Goal: Information Seeking & Learning: Learn about a topic

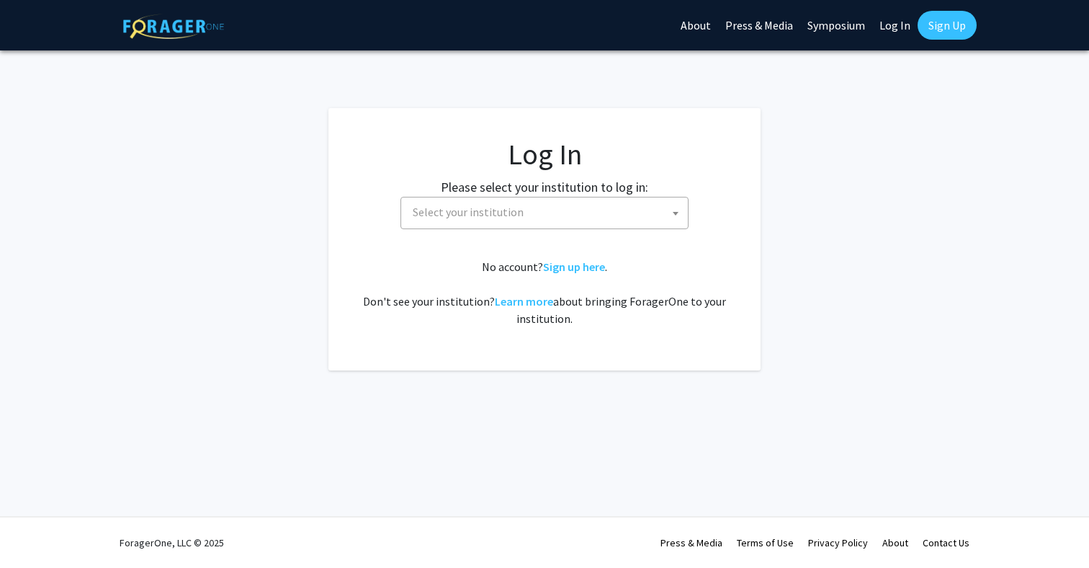
select select
click at [602, 202] on span "Select your institution" at bounding box center [547, 212] width 281 height 30
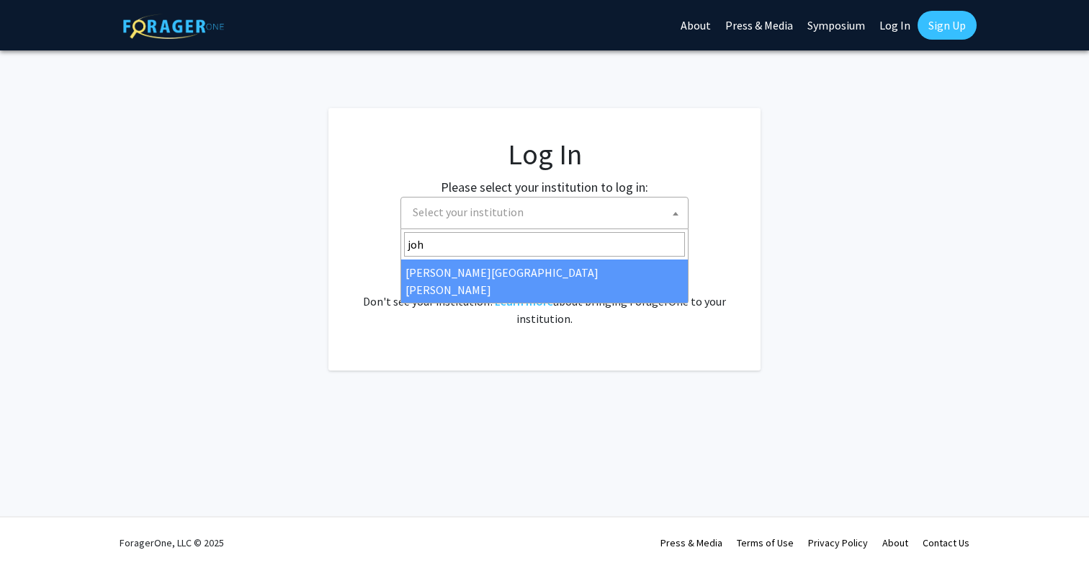
type input "[PERSON_NAME]"
select select "1"
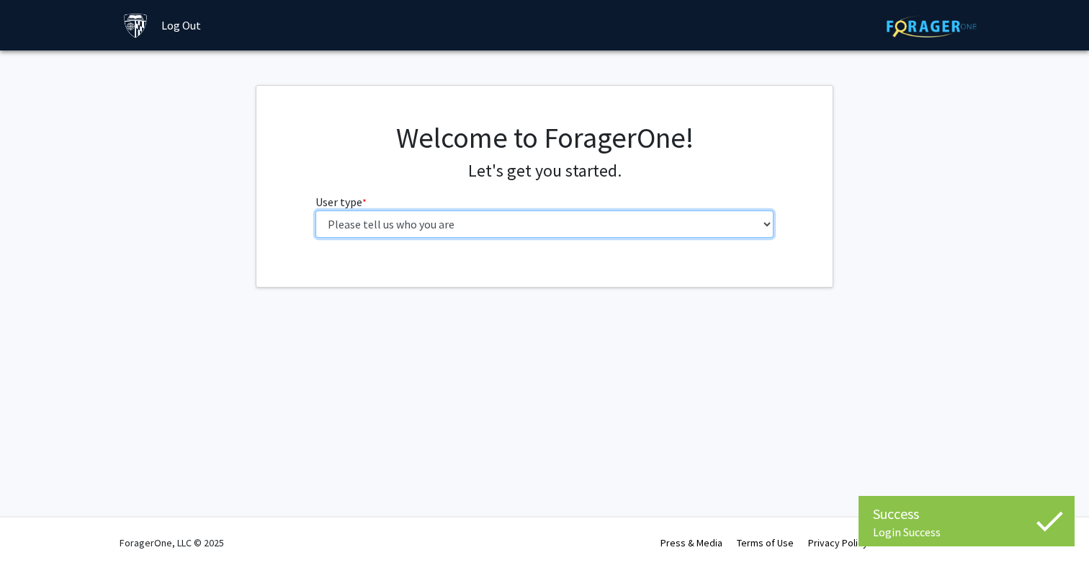
select select "1: undergrad"
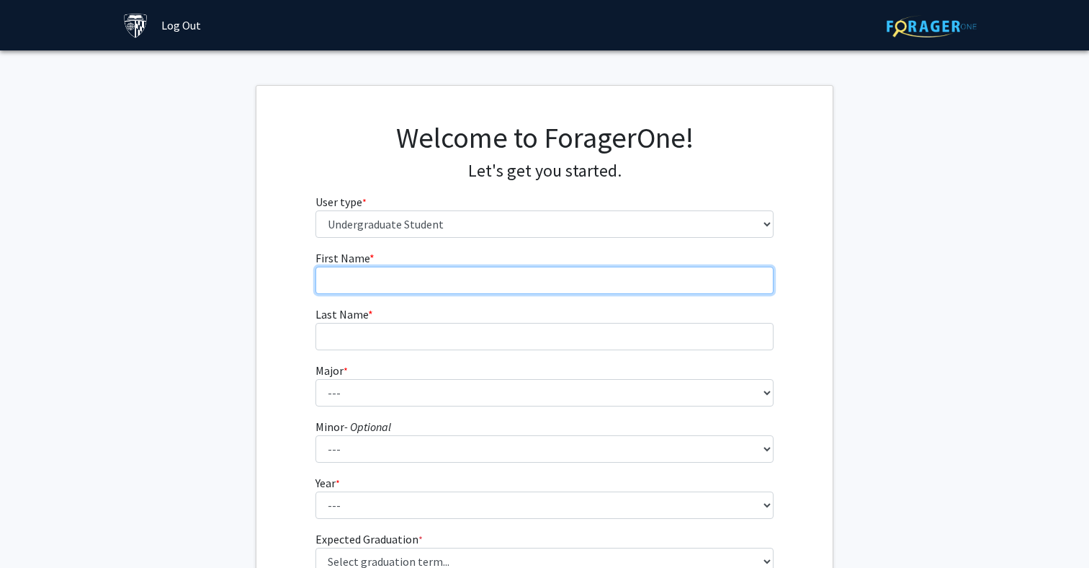
click at [456, 279] on input "First Name * required" at bounding box center [545, 280] width 459 height 27
type input "Jaeyoon"
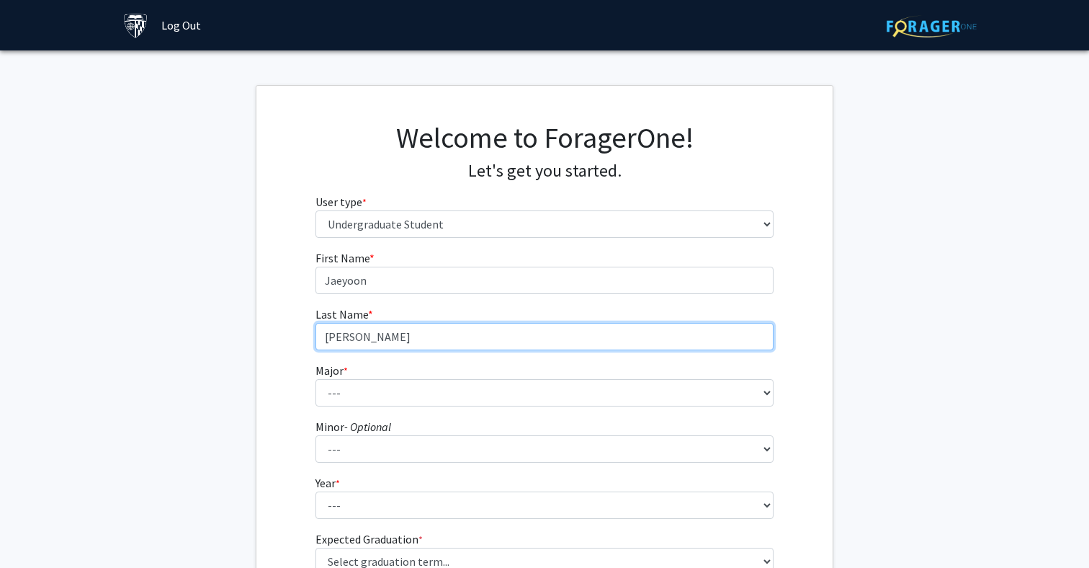
type input "Lee"
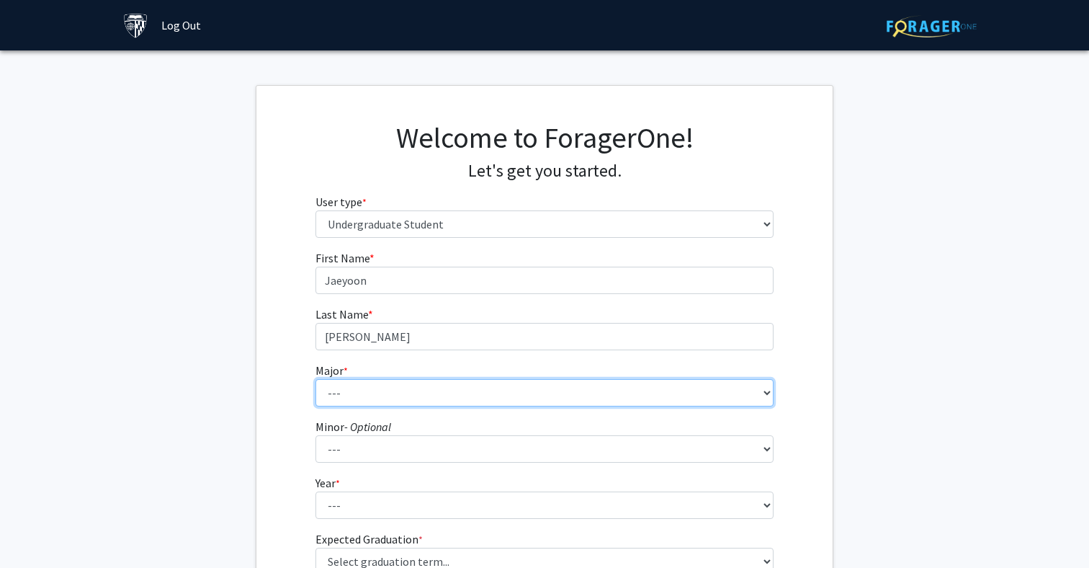
select select "8: 23"
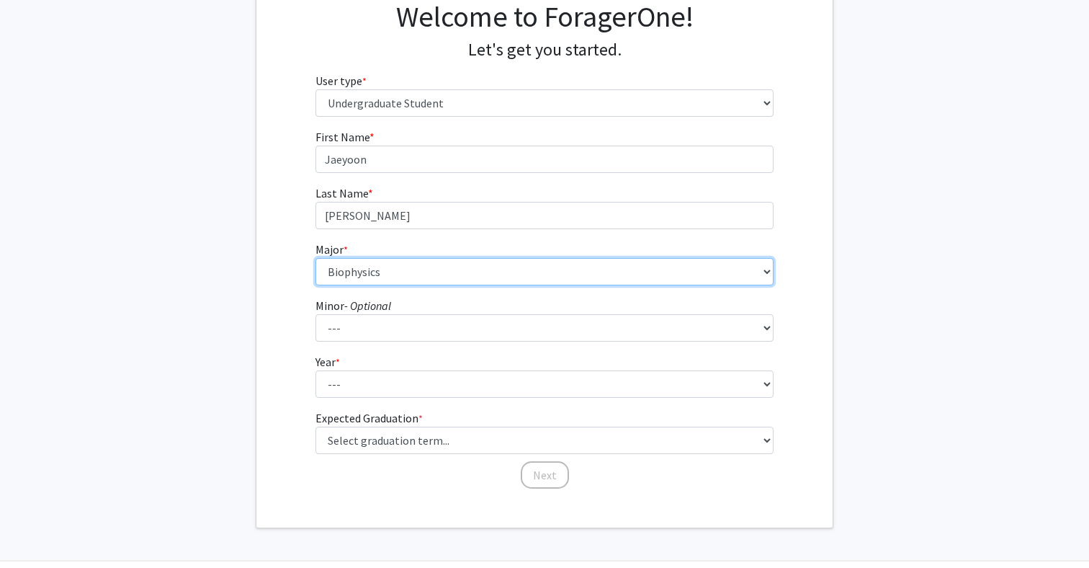
scroll to position [129, 0]
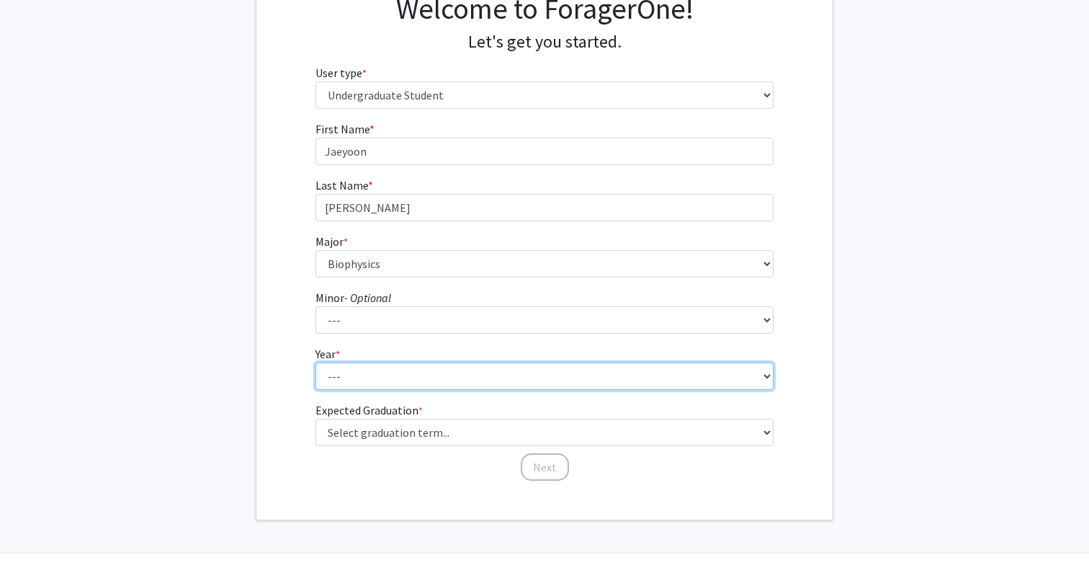
select select "1: first-year"
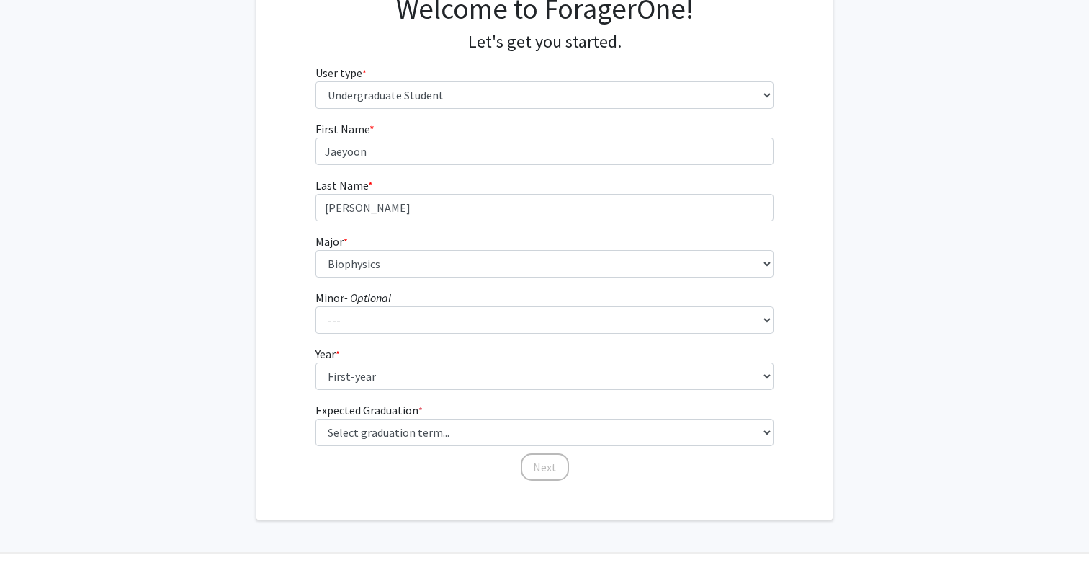
click at [335, 493] on div "Welcome to ForagerOne! Let's get you started. User type * required Please tell …" at bounding box center [544, 238] width 576 height 563
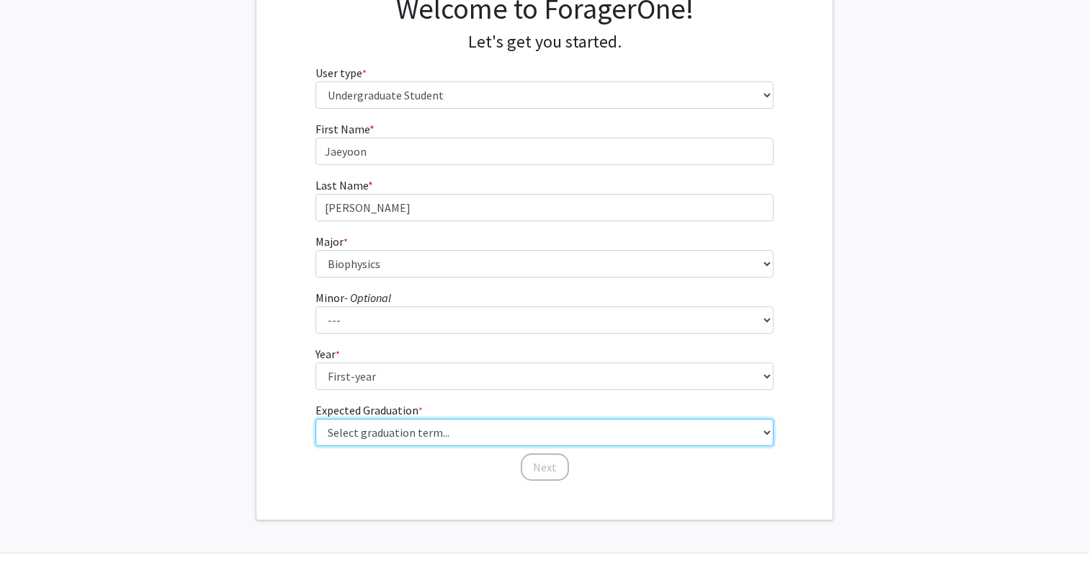
select select "17: spring_2029"
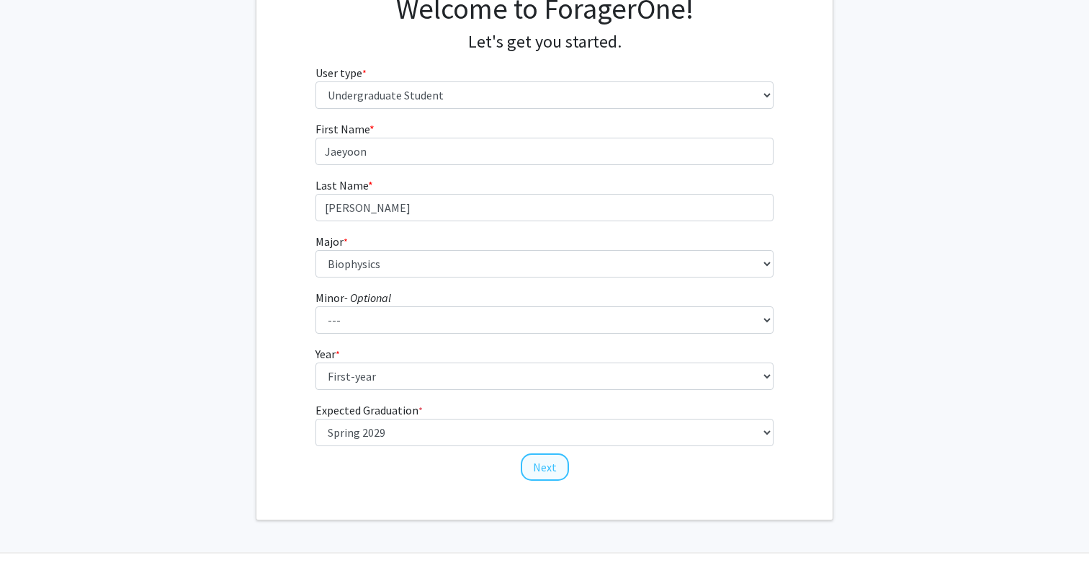
click at [545, 460] on button "Next" at bounding box center [545, 466] width 48 height 27
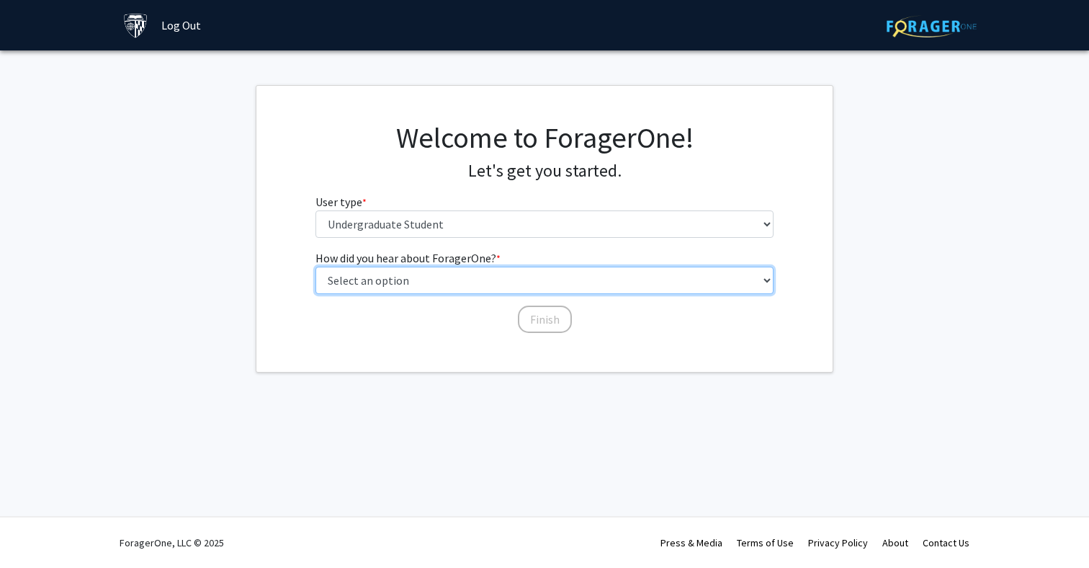
select select "3: university_website"
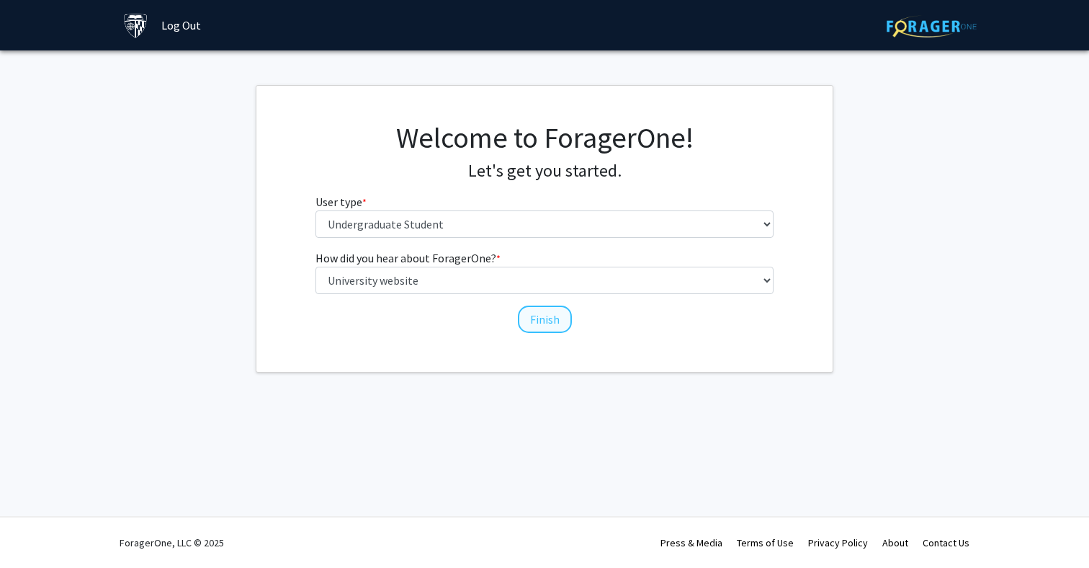
click at [554, 322] on button "Finish" at bounding box center [545, 318] width 54 height 27
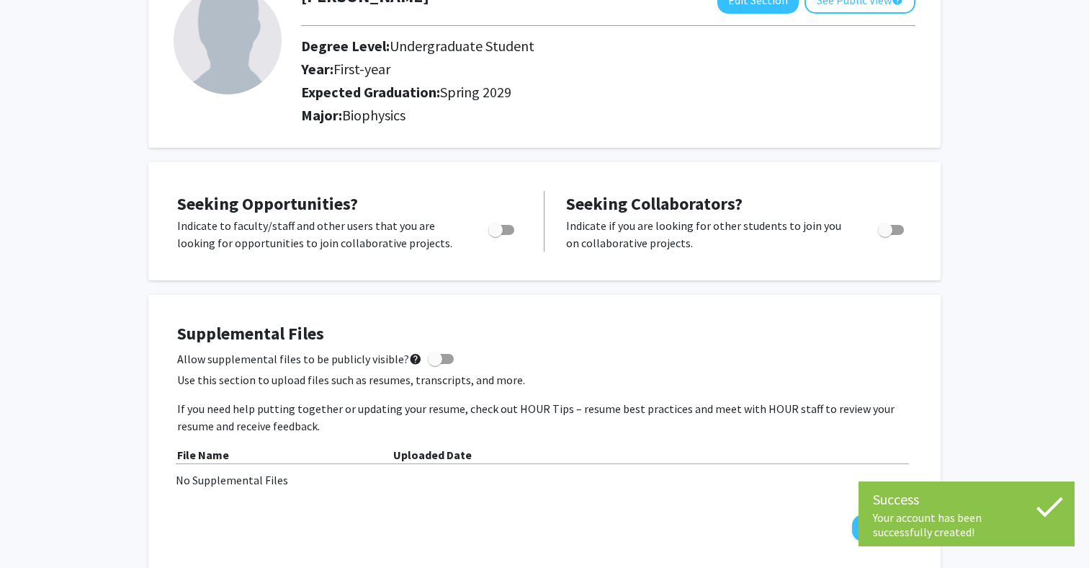
scroll to position [115, 0]
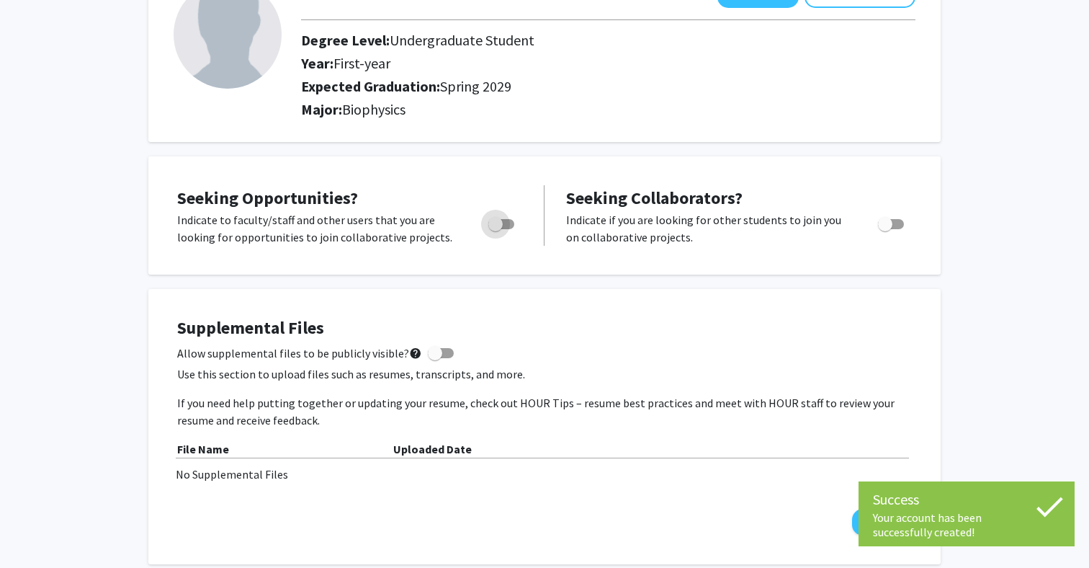
click at [496, 231] on span "Toggle" at bounding box center [495, 224] width 14 height 14
click at [496, 230] on input "Are you actively seeking opportunities?" at bounding box center [495, 229] width 1 height 1
checkbox input "true"
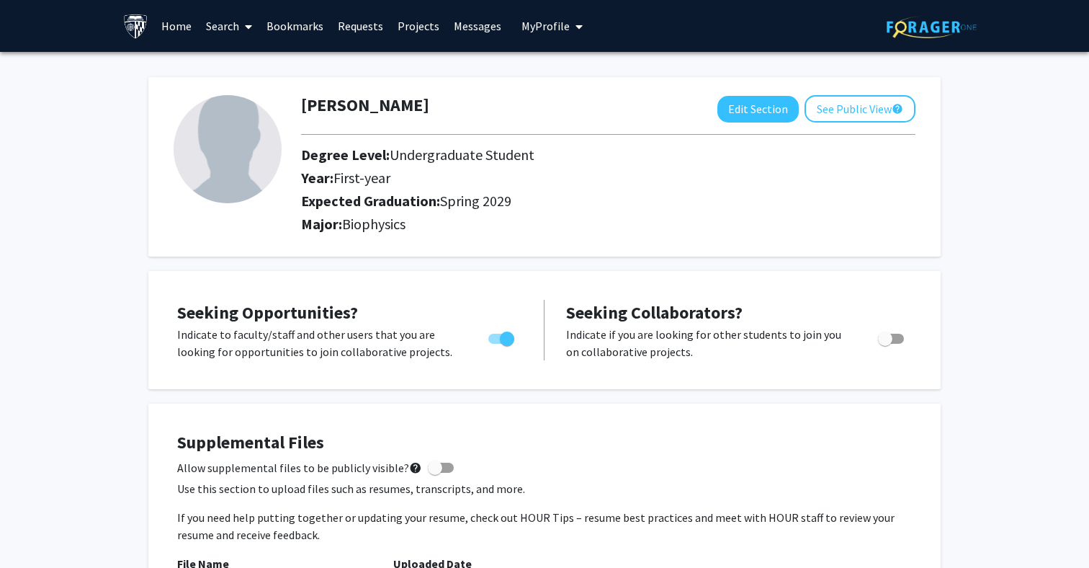
scroll to position [0, 0]
click at [231, 30] on link "Search" at bounding box center [229, 26] width 61 height 50
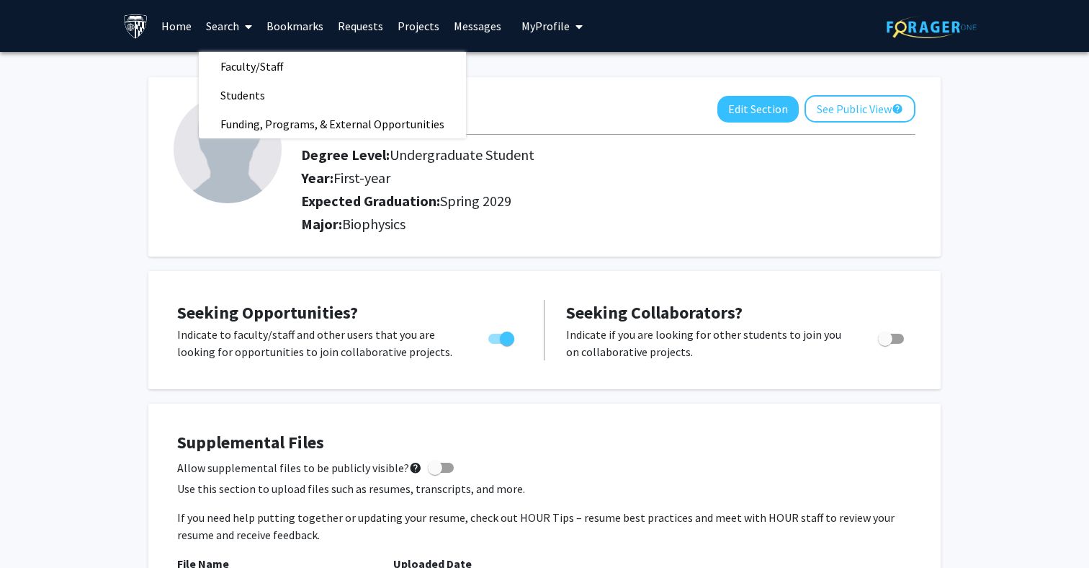
click at [174, 32] on link "Home" at bounding box center [176, 26] width 45 height 50
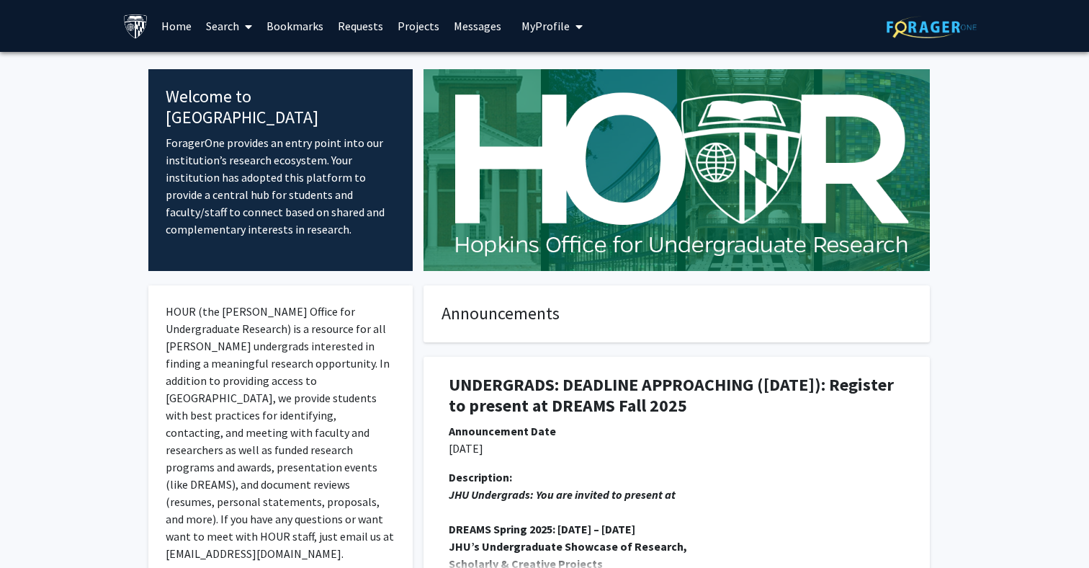
click at [220, 32] on link "Search" at bounding box center [229, 26] width 61 height 50
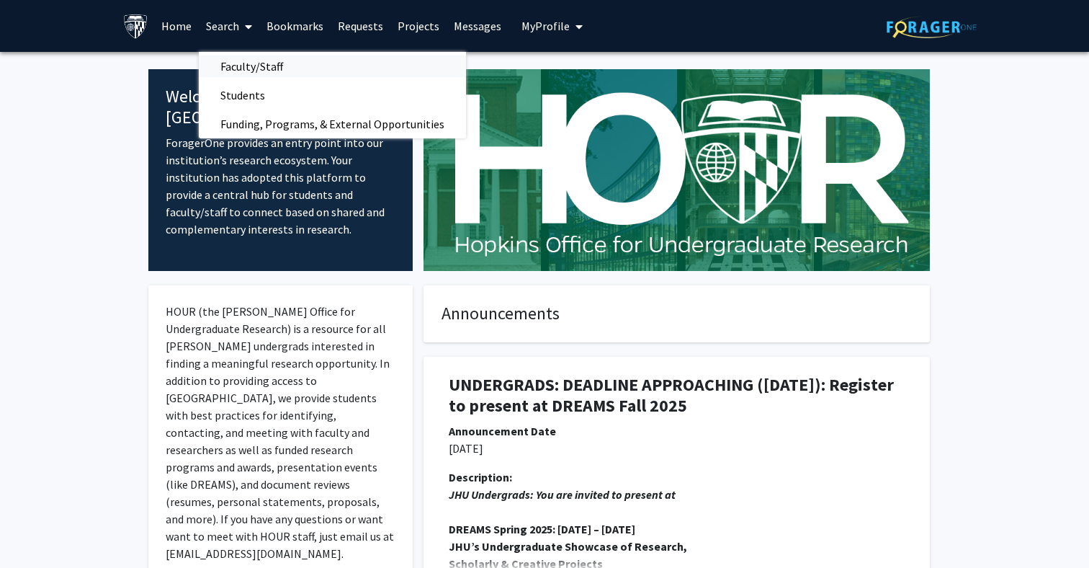
click at [236, 61] on span "Faculty/Staff" at bounding box center [252, 66] width 106 height 29
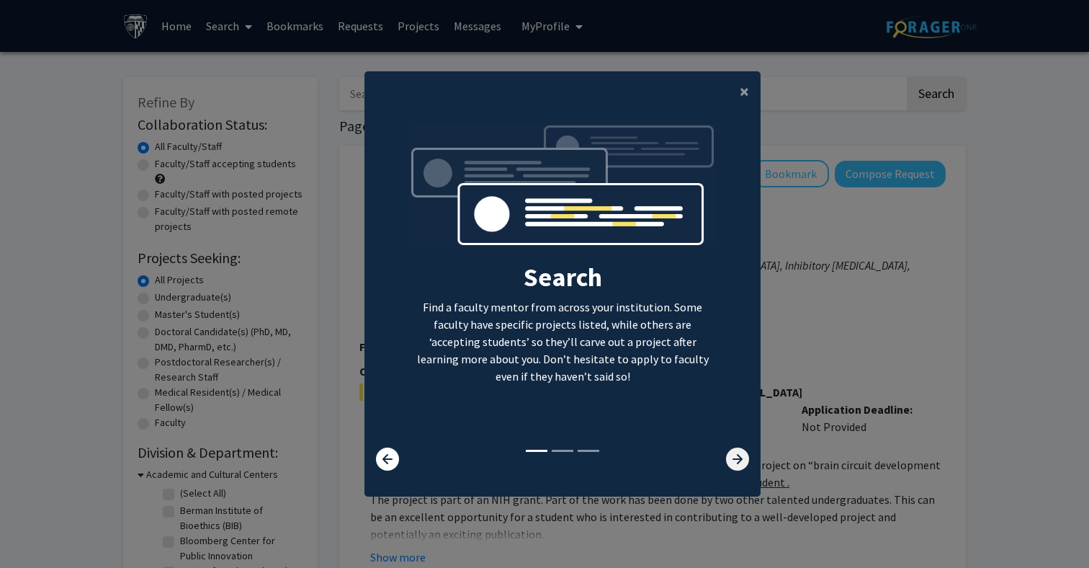
click at [736, 461] on icon at bounding box center [737, 458] width 23 height 23
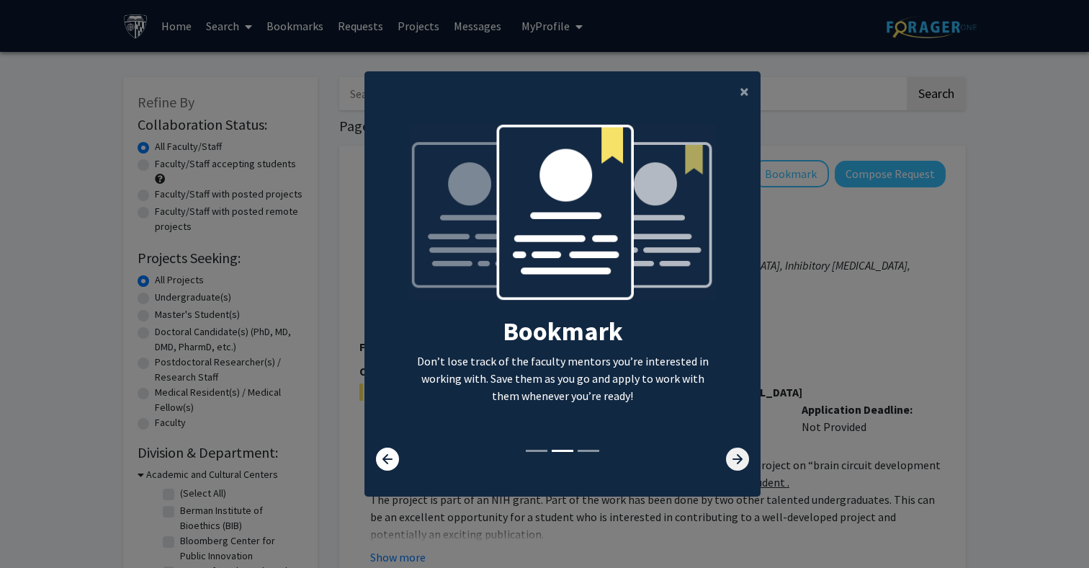
click at [736, 461] on icon at bounding box center [737, 458] width 23 height 23
click at [737, 464] on icon at bounding box center [737, 458] width 23 height 23
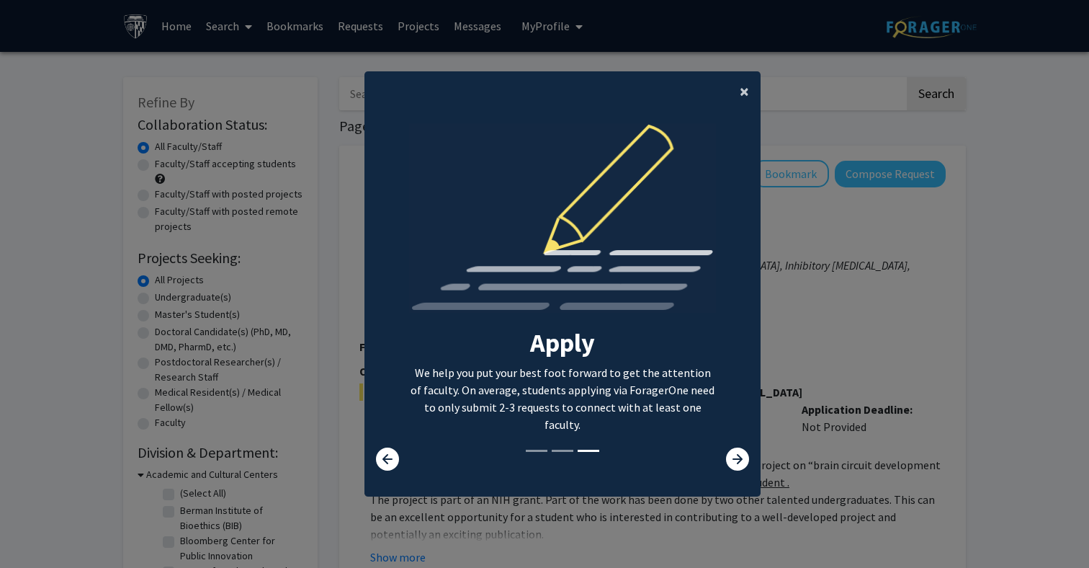
click at [742, 81] on span "×" at bounding box center [744, 91] width 9 height 22
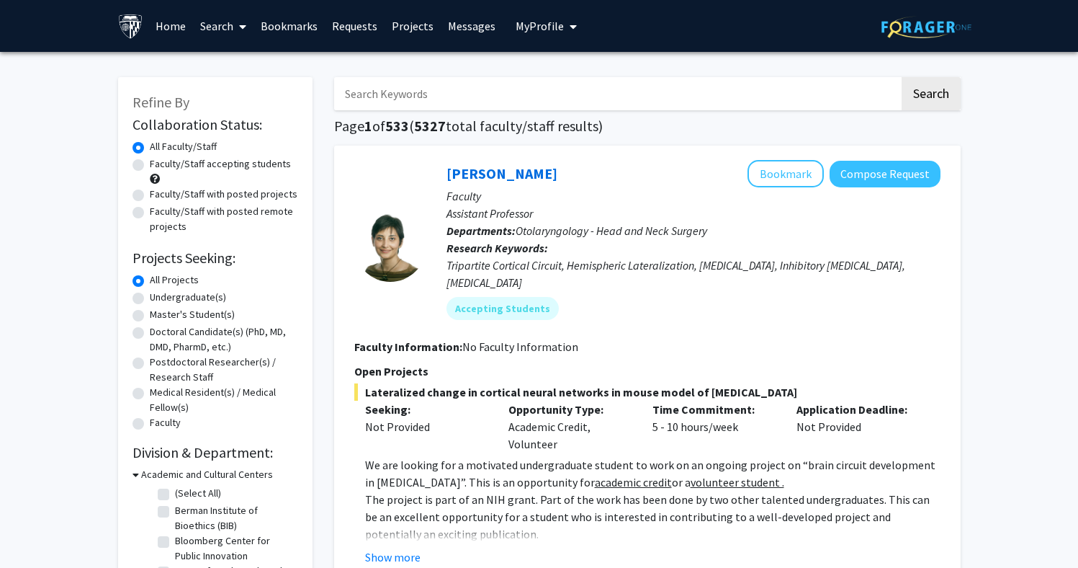
click at [459, 95] on input "Search Keywords" at bounding box center [617, 93] width 566 height 33
click at [930, 96] on button "Search" at bounding box center [931, 93] width 59 height 33
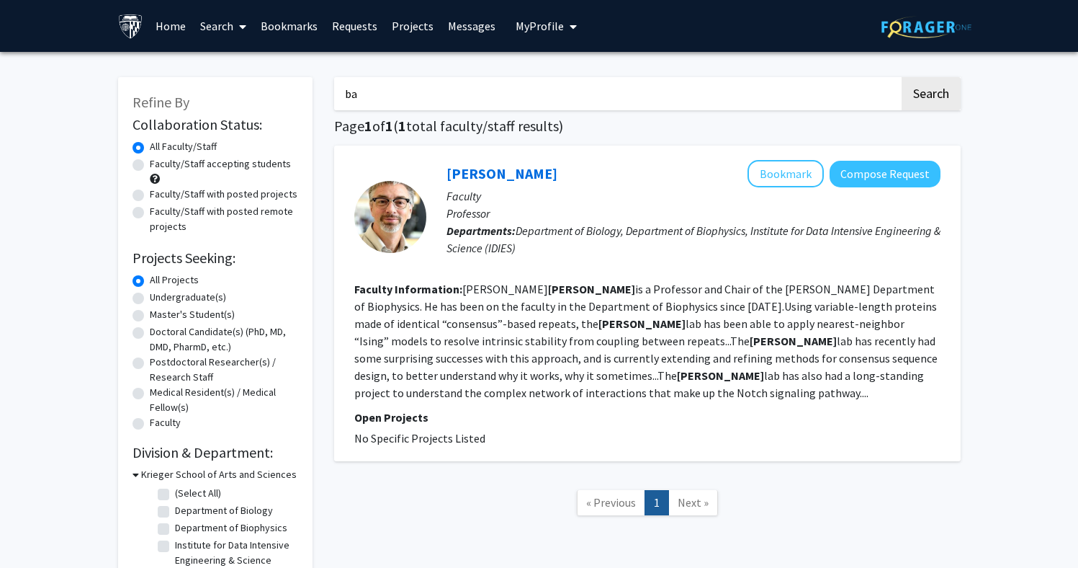
type input "b"
click at [930, 96] on button "Search" at bounding box center [931, 93] width 59 height 33
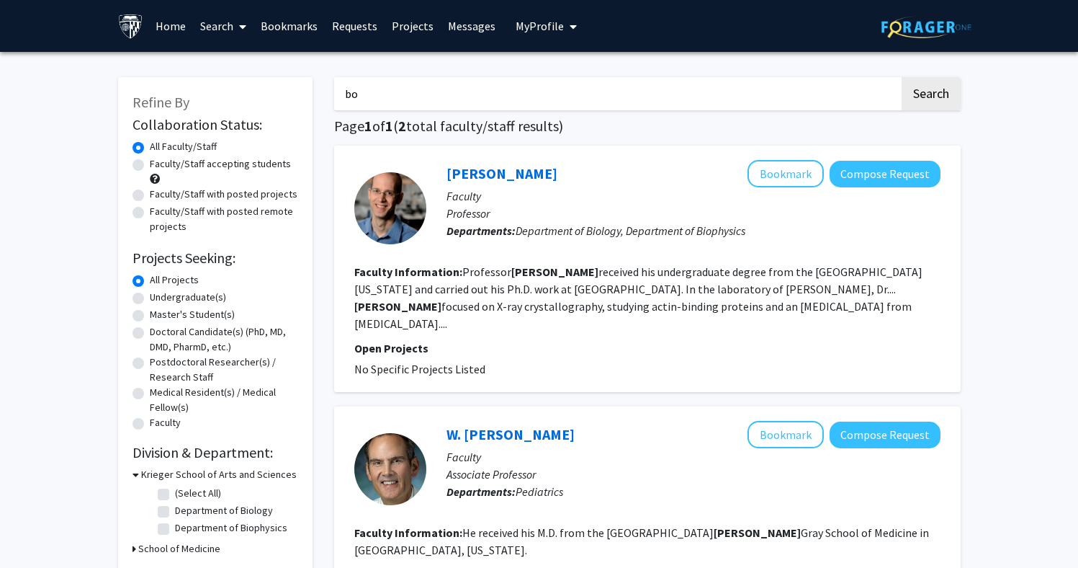
type input "b"
click at [930, 96] on button "Search" at bounding box center [931, 93] width 59 height 33
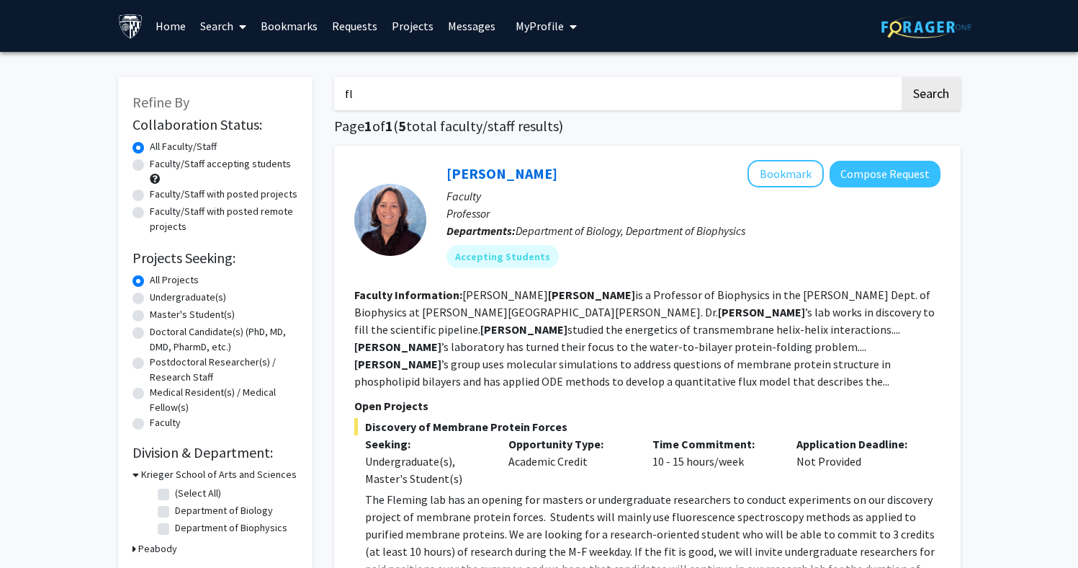
type input "f"
click at [930, 96] on button "Search" at bounding box center [931, 93] width 59 height 33
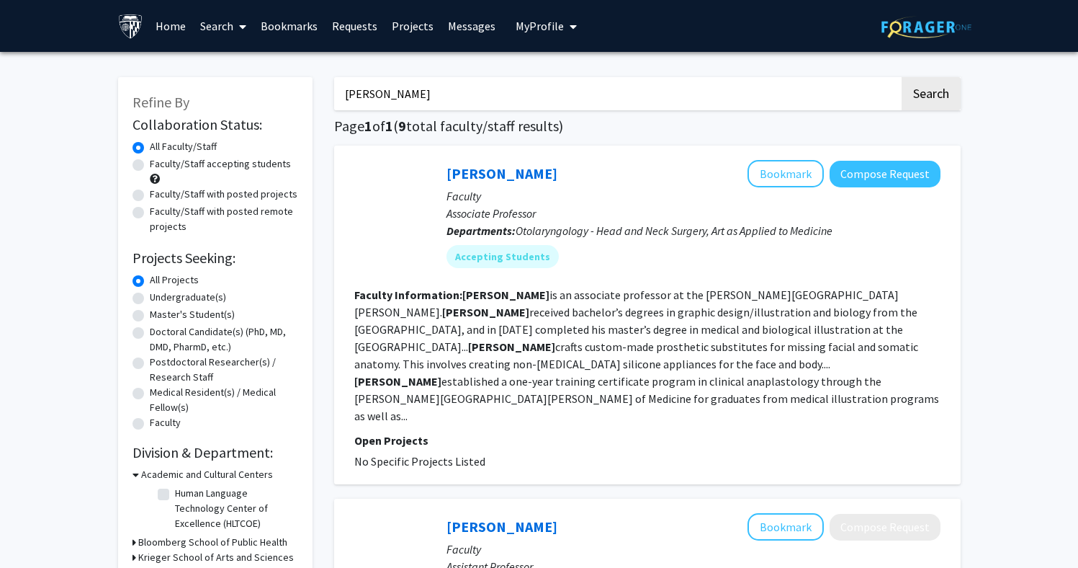
click at [930, 96] on button "Search" at bounding box center [931, 93] width 59 height 33
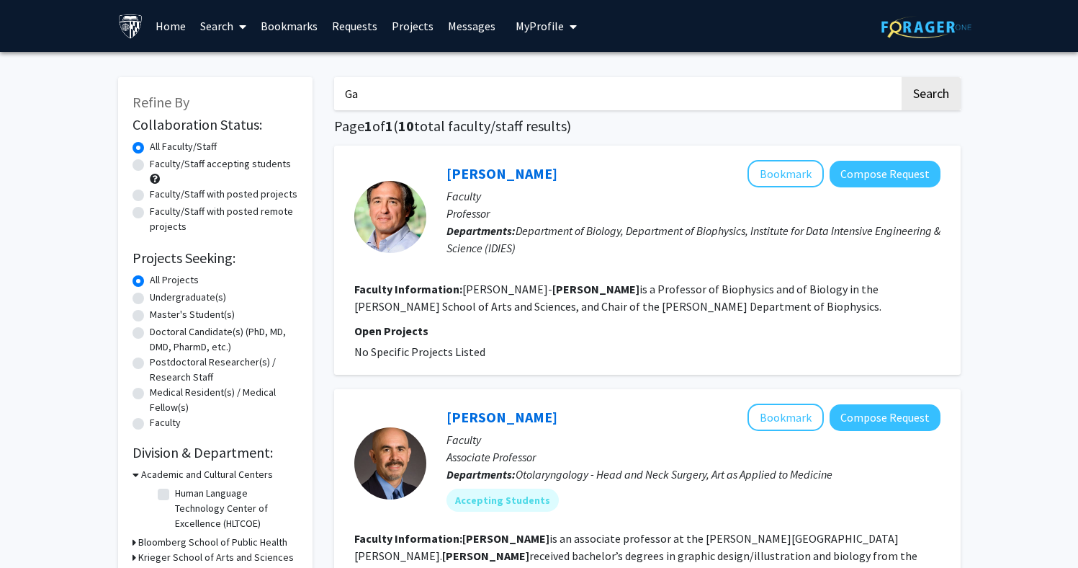
type input "G"
click at [930, 96] on button "Search" at bounding box center [931, 93] width 59 height 33
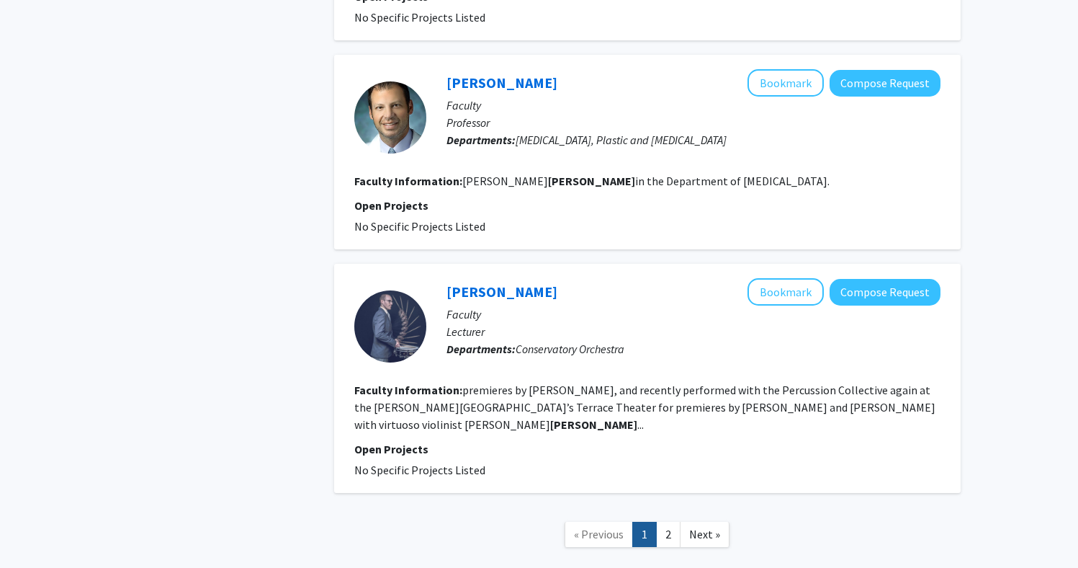
scroll to position [2477, 0]
click at [673, 522] on link "2" at bounding box center [668, 534] width 24 height 25
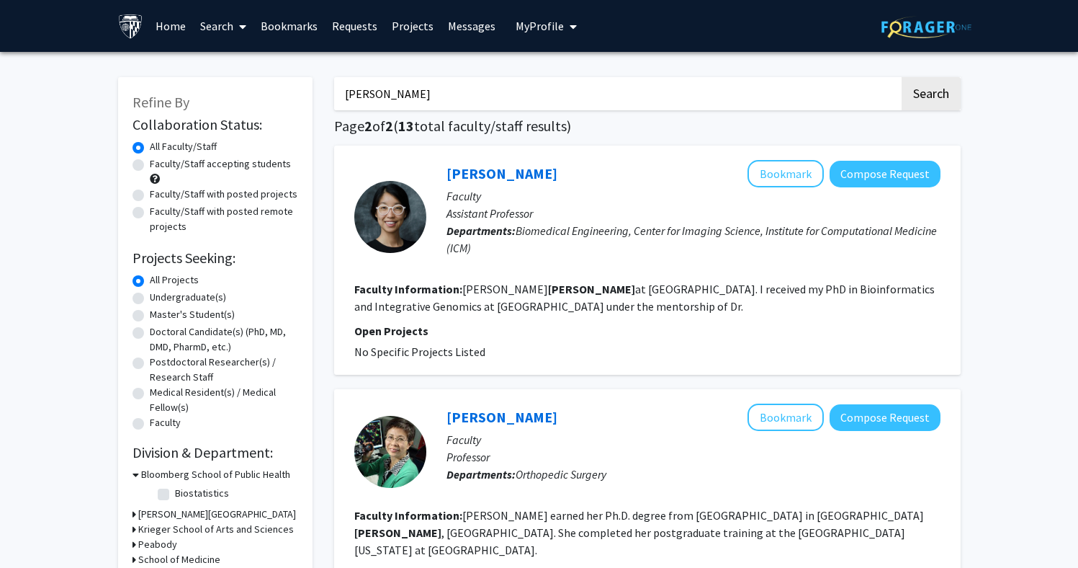
drag, startPoint x: 766, startPoint y: 94, endPoint x: 336, endPoint y: 107, distance: 430.3
click at [336, 107] on input "huang" at bounding box center [617, 93] width 566 height 33
type input "h"
click at [930, 96] on button "Search" at bounding box center [931, 93] width 59 height 33
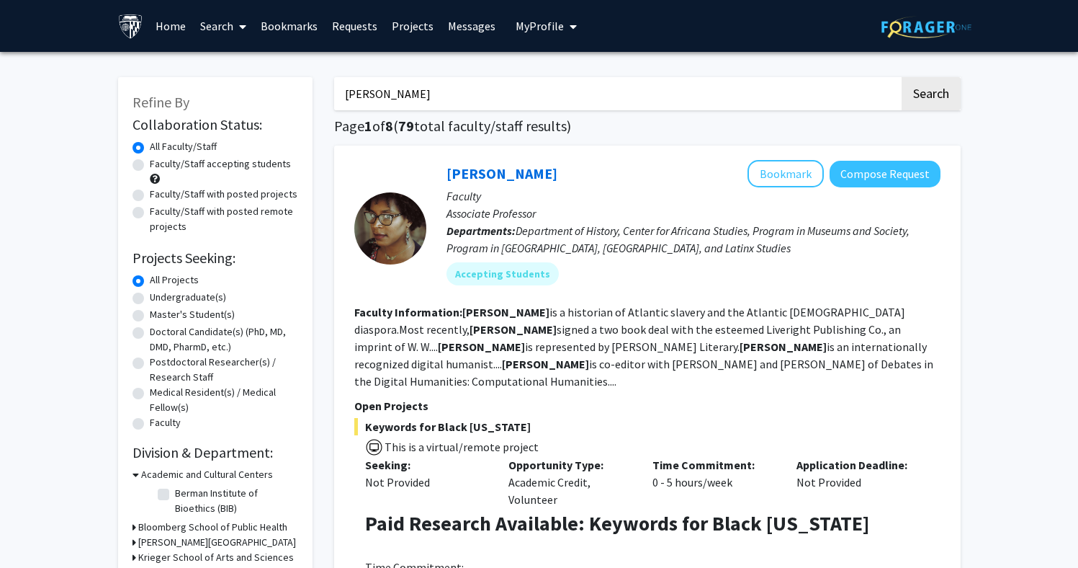
drag, startPoint x: 375, startPoint y: 102, endPoint x: 304, endPoint y: 102, distance: 71.3
click at [930, 96] on button "Search" at bounding box center [931, 93] width 59 height 33
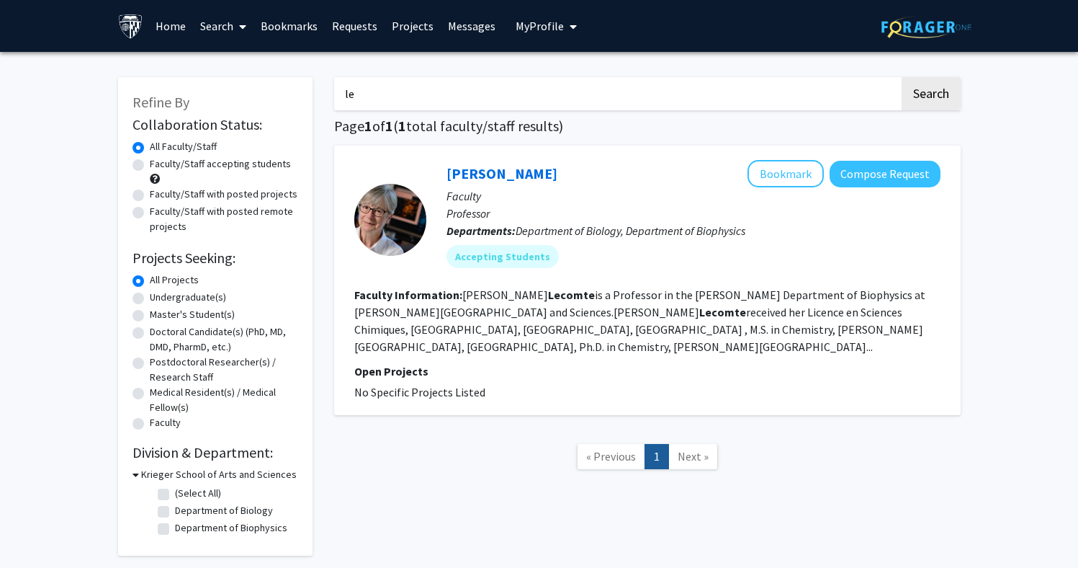
type input "l"
click at [930, 96] on button "Search" at bounding box center [931, 93] width 59 height 33
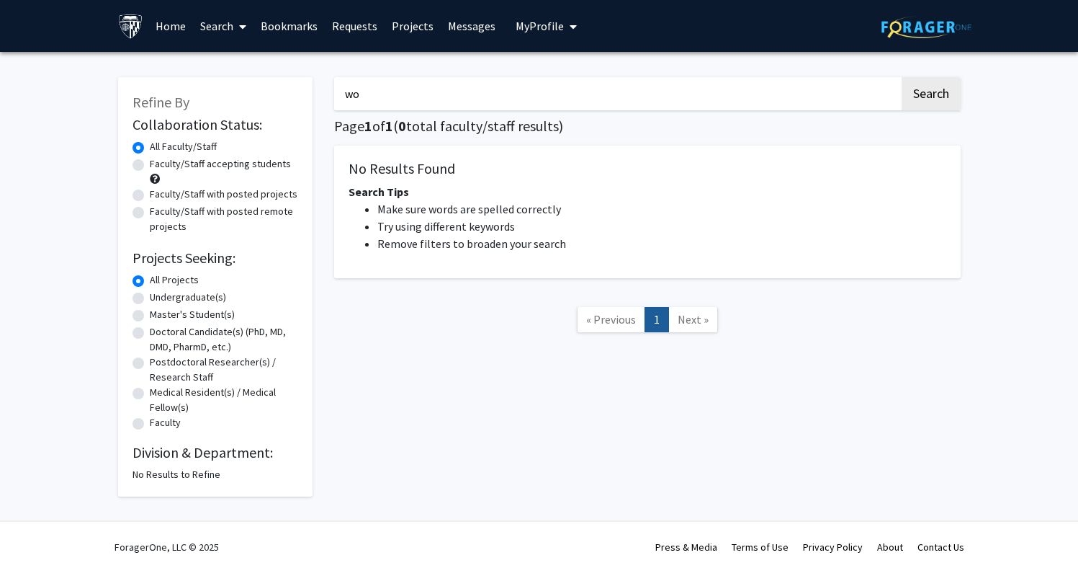
type input "w"
click at [930, 96] on button "Search" at bounding box center [931, 93] width 59 height 33
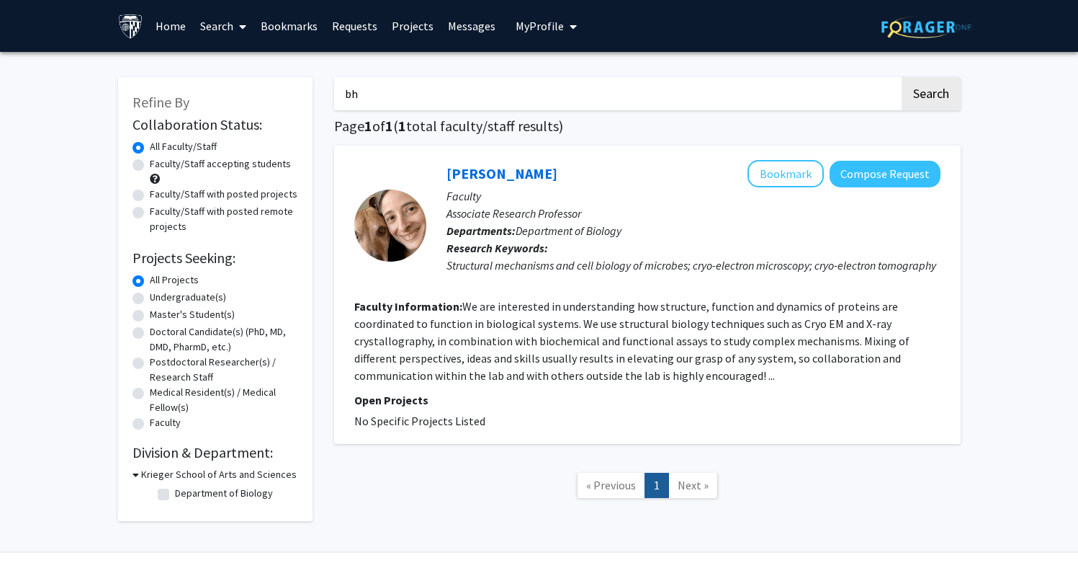
type input "b"
click at [930, 96] on button "Search" at bounding box center [931, 93] width 59 height 33
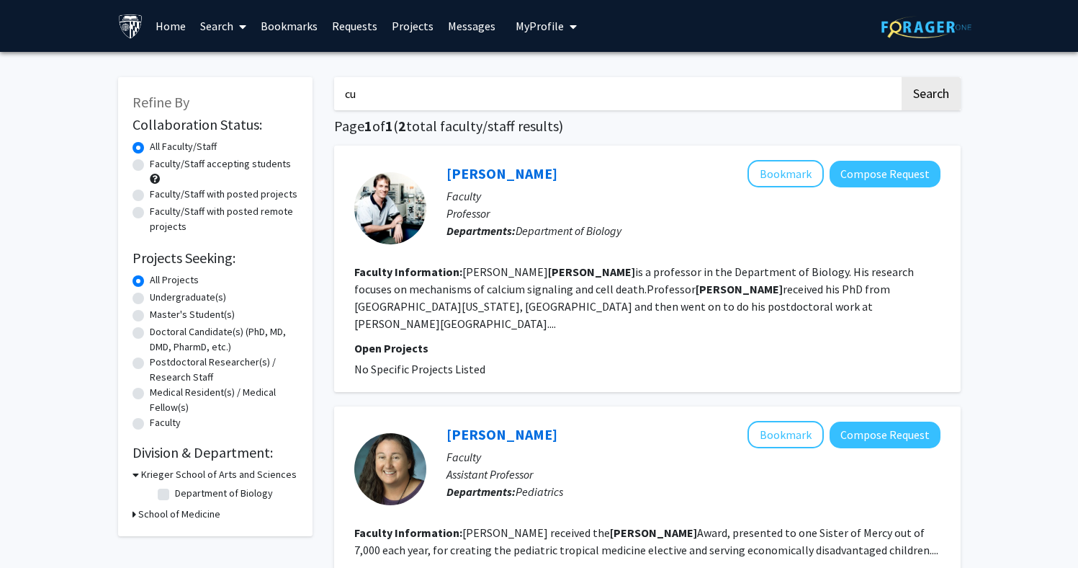
type input "c"
click at [930, 96] on button "Search" at bounding box center [931, 93] width 59 height 33
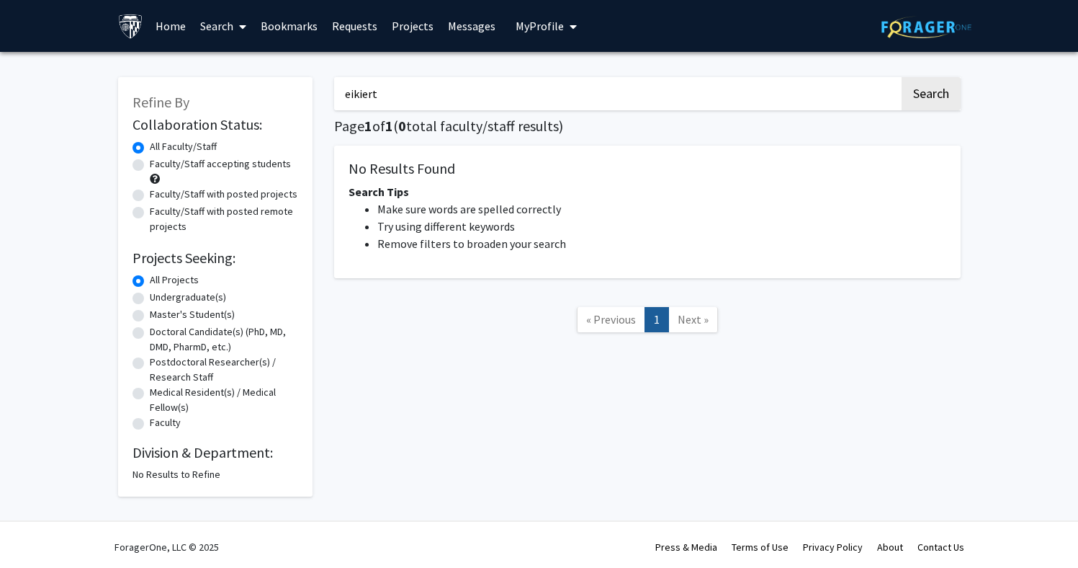
click at [930, 96] on button "Search" at bounding box center [931, 93] width 59 height 33
type input "ekiert"
click at [930, 96] on button "Search" at bounding box center [931, 93] width 59 height 33
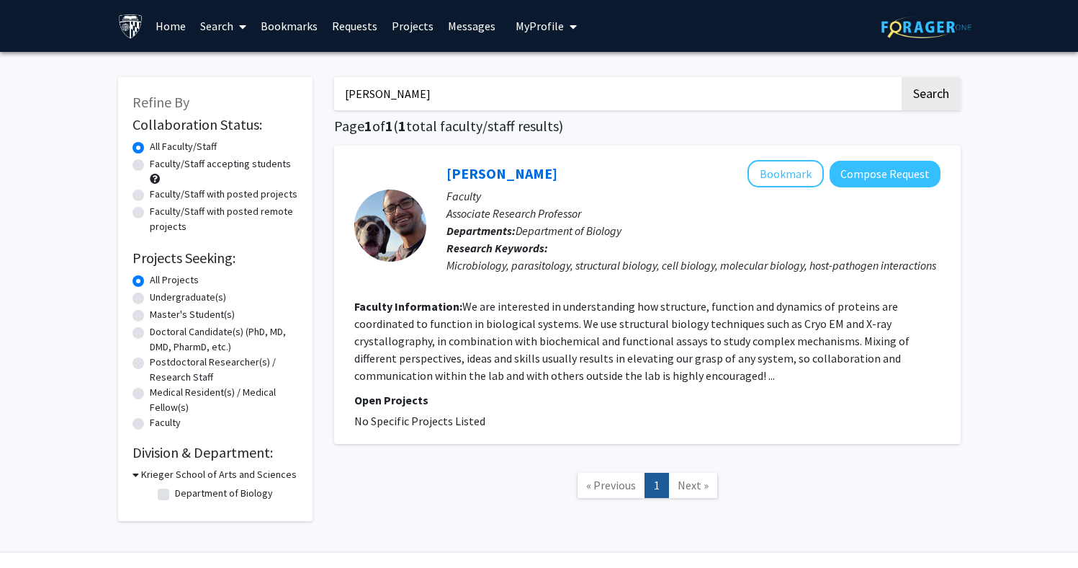
drag, startPoint x: 609, startPoint y: 101, endPoint x: 359, endPoint y: 91, distance: 249.5
click at [359, 91] on input "ekiert" at bounding box center [617, 93] width 566 height 33
type input "e"
click at [930, 96] on button "Search" at bounding box center [931, 93] width 59 height 33
type input "b"
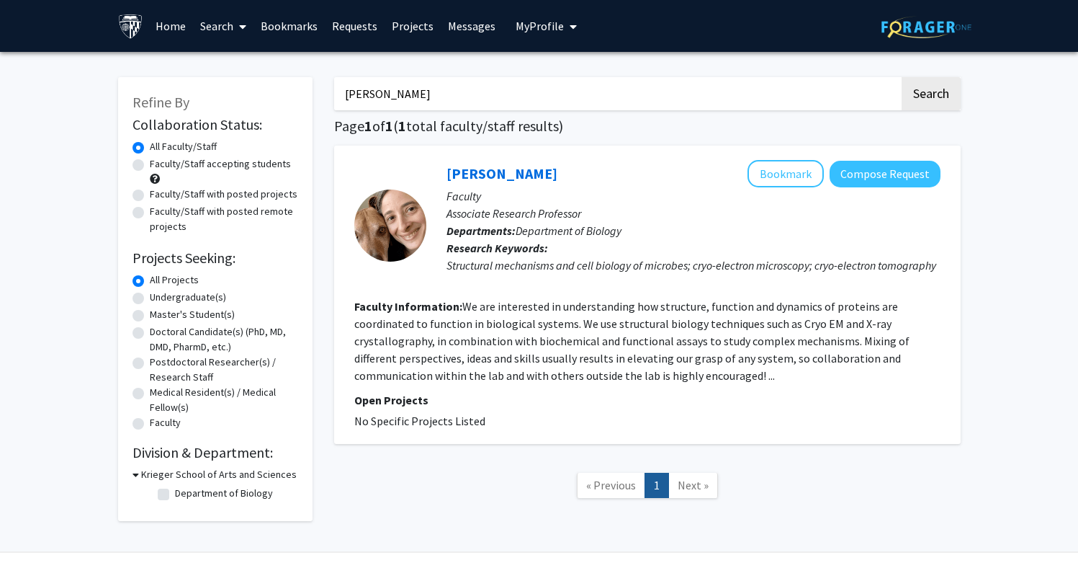
click at [930, 96] on button "Search" at bounding box center [931, 93] width 59 height 33
type input "e"
click at [930, 96] on button "Search" at bounding box center [931, 93] width 59 height 33
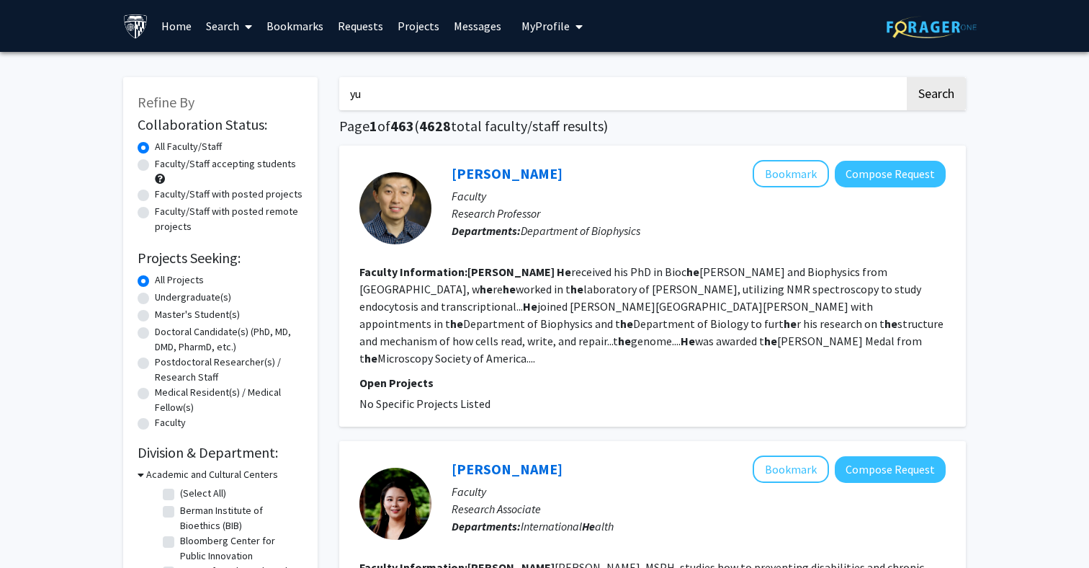
type input "y"
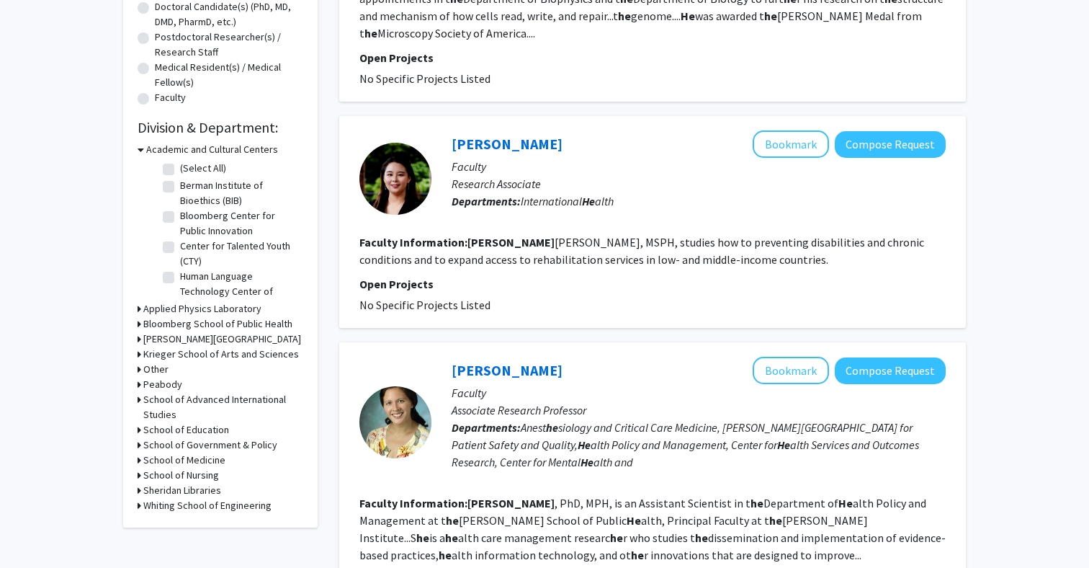
scroll to position [341, 0]
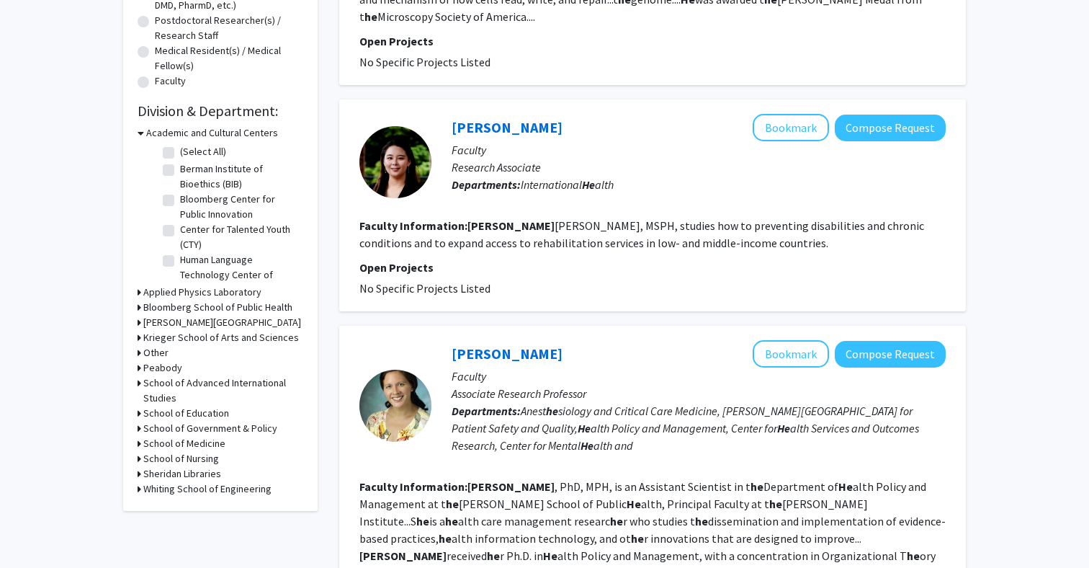
click at [157, 312] on h3 "Bloomberg School of Public Health" at bounding box center [217, 307] width 149 height 15
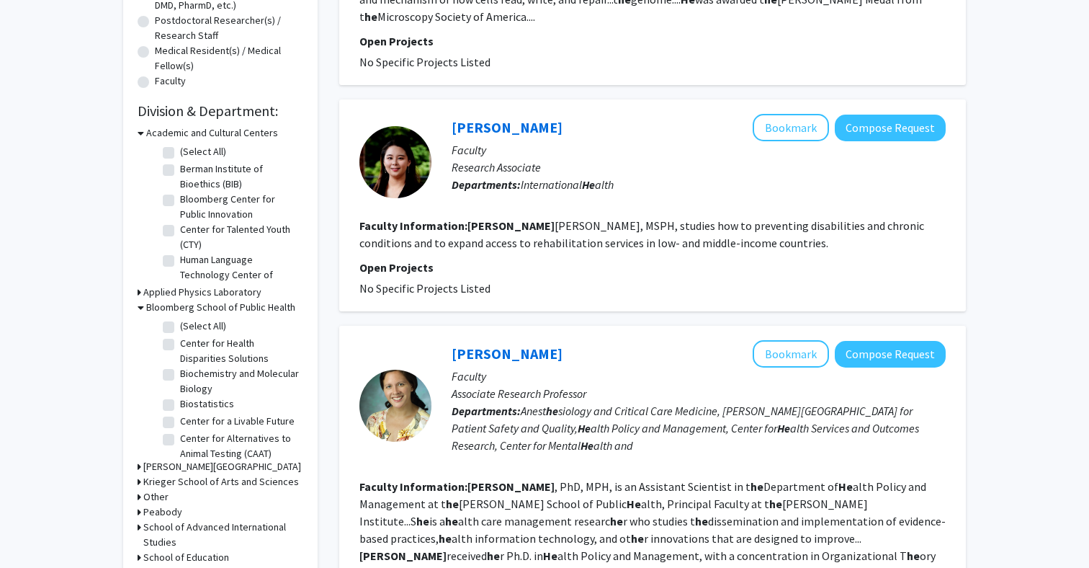
click at [157, 312] on h3 "Bloomberg School of Public Health" at bounding box center [220, 307] width 149 height 15
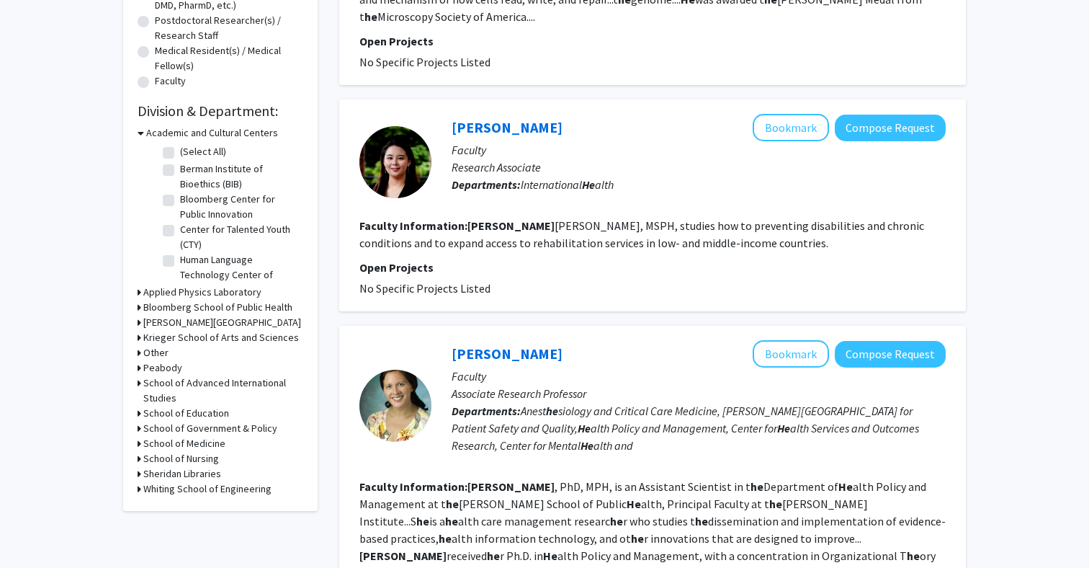
click at [166, 135] on h3 "Academic and Cultural Centers" at bounding box center [212, 132] width 132 height 15
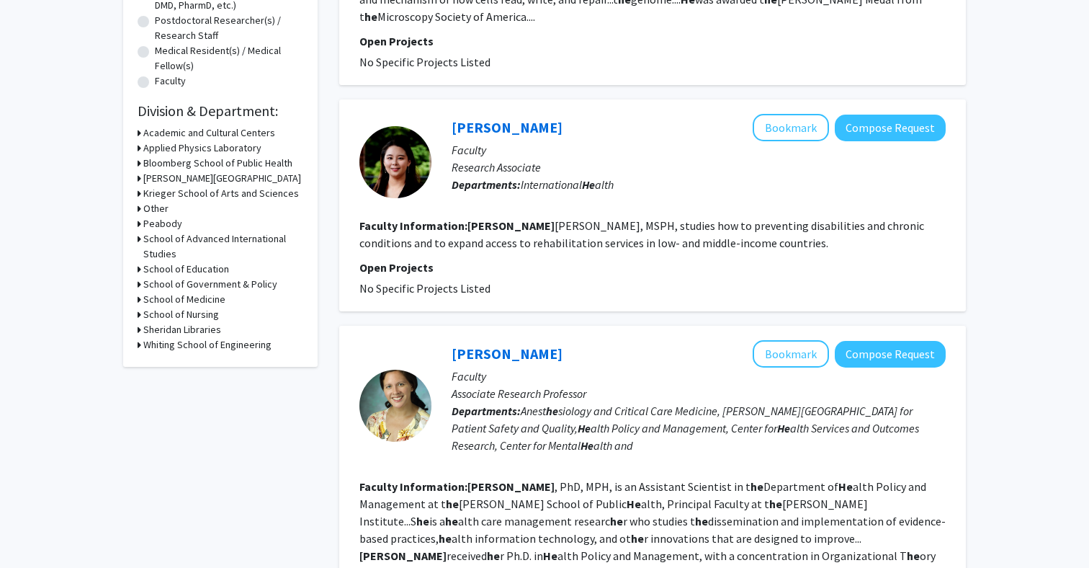
click at [187, 346] on h3 "Whiting School of Engineering" at bounding box center [207, 344] width 128 height 15
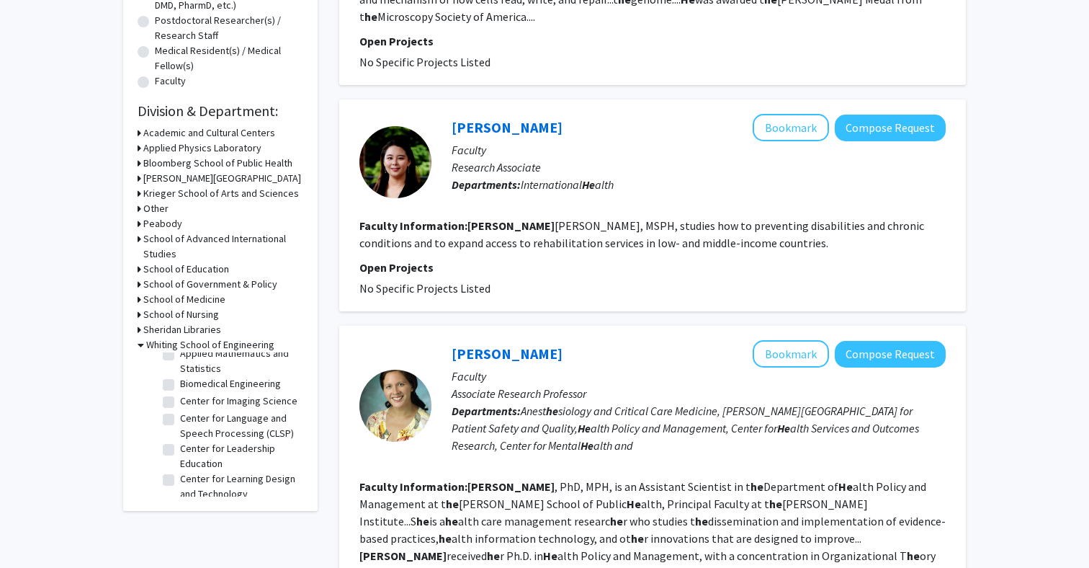
scroll to position [49, 0]
click at [180, 387] on label "Biomedical Engineering" at bounding box center [230, 379] width 101 height 15
click at [180, 381] on input "Biomedical Engineering" at bounding box center [184, 376] width 9 height 9
checkbox input "true"
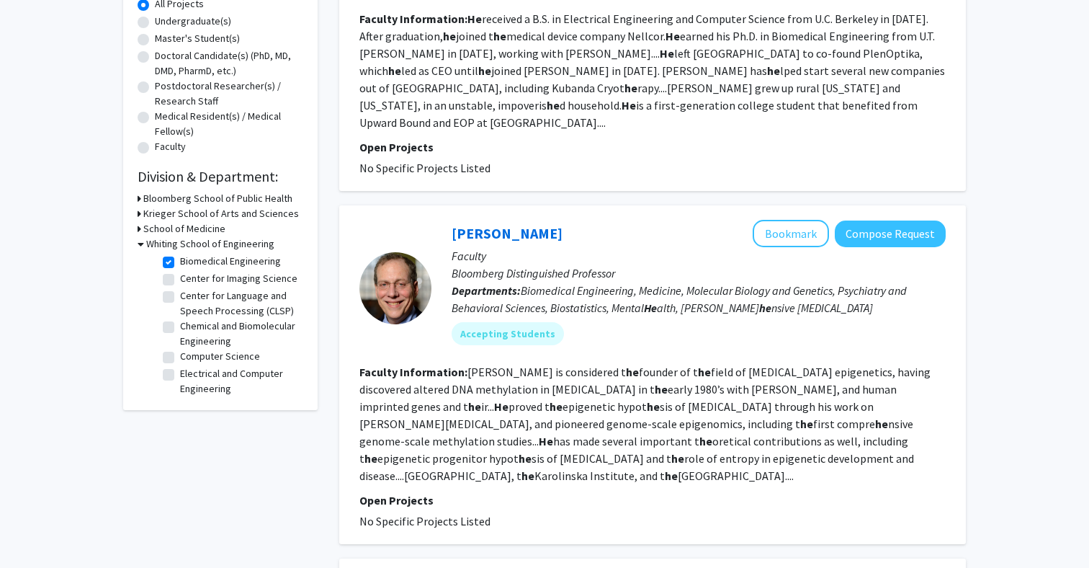
scroll to position [61, 0]
click at [180, 336] on label "Chemical and Biomolecular Engineering" at bounding box center [240, 338] width 120 height 30
click at [180, 333] on input "Chemical and Biomolecular Engineering" at bounding box center [184, 327] width 9 height 9
checkbox input "true"
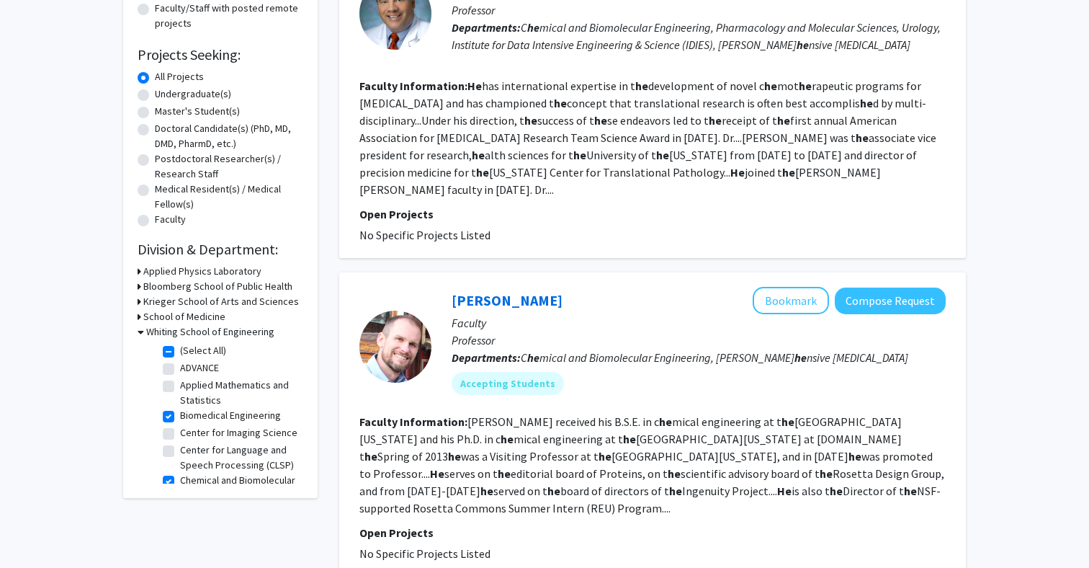
scroll to position [318, 0]
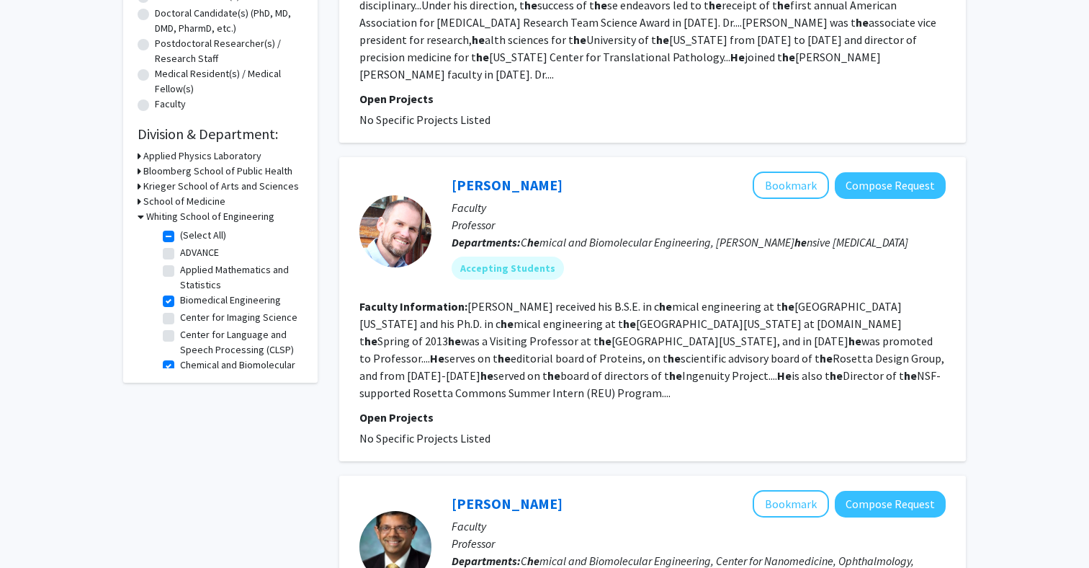
click at [140, 187] on icon at bounding box center [140, 186] width 4 height 15
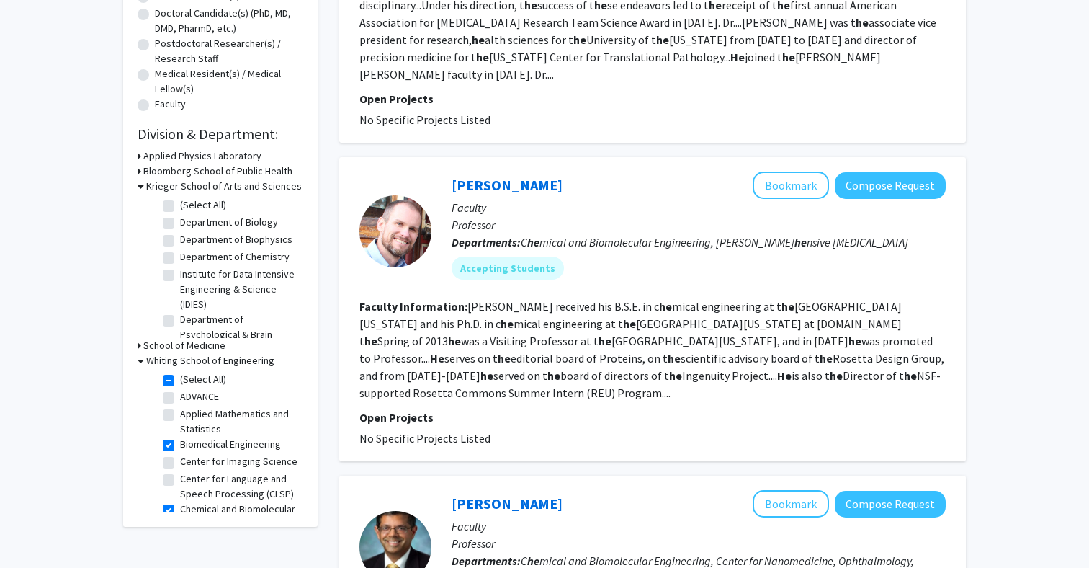
click at [180, 224] on label "Department of Biology" at bounding box center [229, 222] width 98 height 15
click at [180, 224] on input "Department of Biology" at bounding box center [184, 219] width 9 height 9
checkbox input "true"
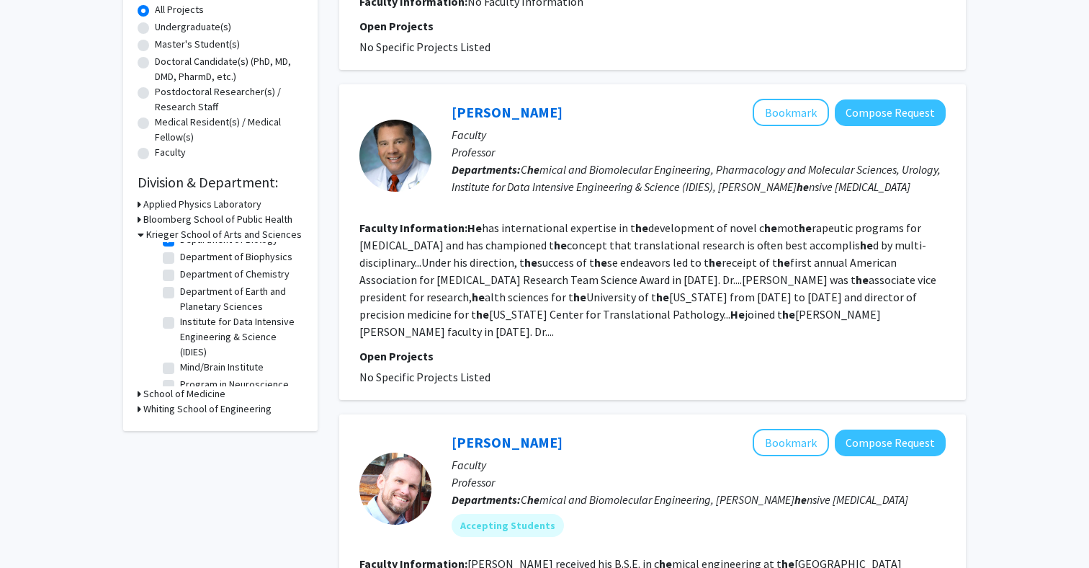
scroll to position [33, 0]
click at [180, 256] on label "Department of Biophysics" at bounding box center [236, 254] width 112 height 15
click at [180, 256] on input "Department of Biophysics" at bounding box center [184, 251] width 9 height 9
checkbox input "true"
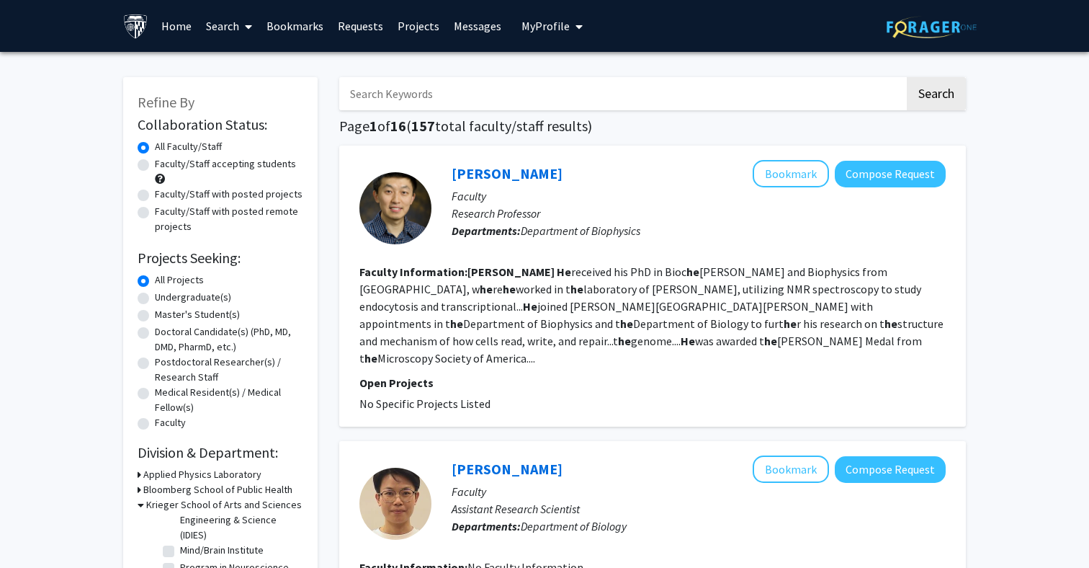
click at [155, 167] on label "Faculty/Staff accepting students" at bounding box center [225, 163] width 141 height 15
click at [155, 166] on input "Faculty/Staff accepting students" at bounding box center [159, 160] width 9 height 9
radio input "true"
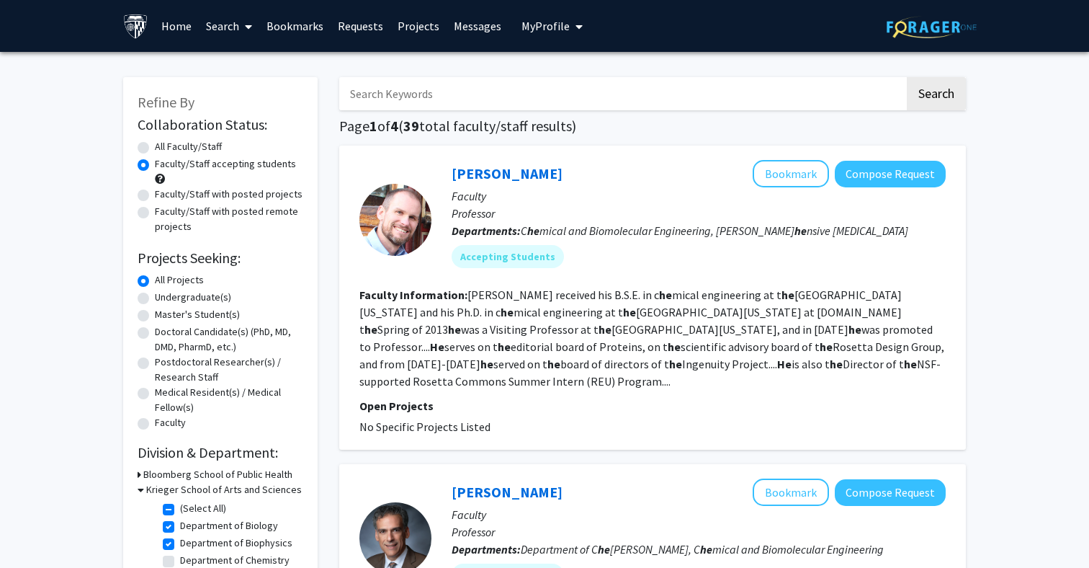
click at [155, 197] on label "Faculty/Staff with posted projects" at bounding box center [229, 194] width 148 height 15
click at [155, 196] on input "Faculty/Staff with posted projects" at bounding box center [159, 191] width 9 height 9
radio input "true"
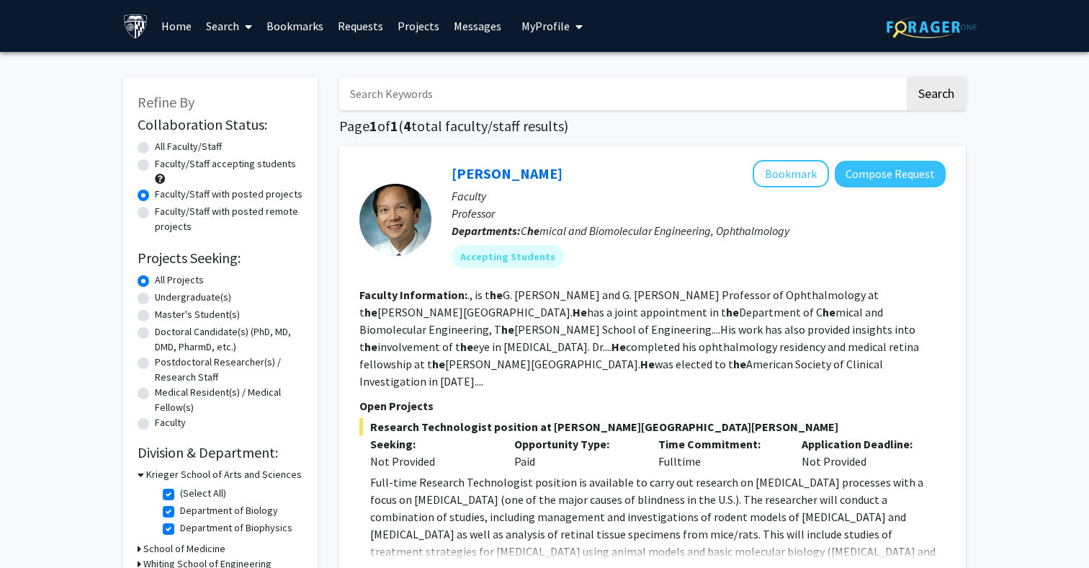
click at [182, 163] on label "Faculty/Staff accepting students" at bounding box center [225, 163] width 141 height 15
click at [164, 163] on input "Faculty/Staff accepting students" at bounding box center [159, 160] width 9 height 9
radio input "true"
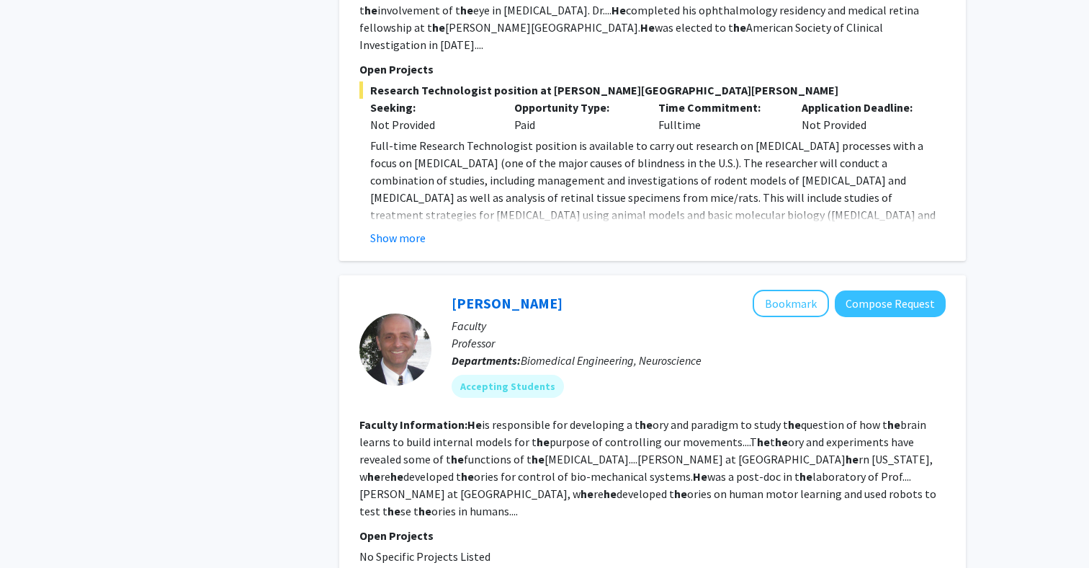
scroll to position [3091, 0]
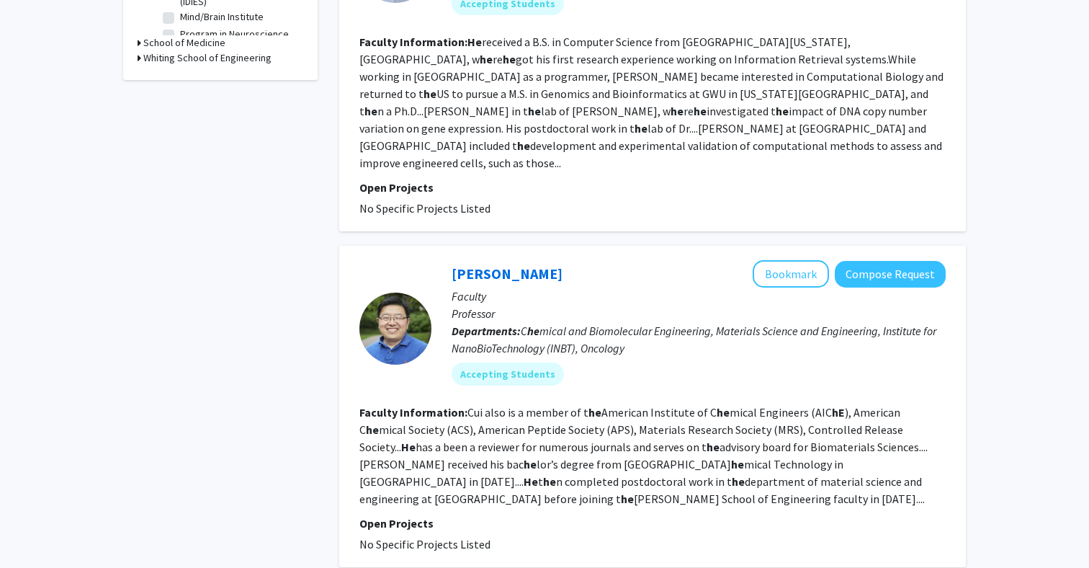
scroll to position [612, 0]
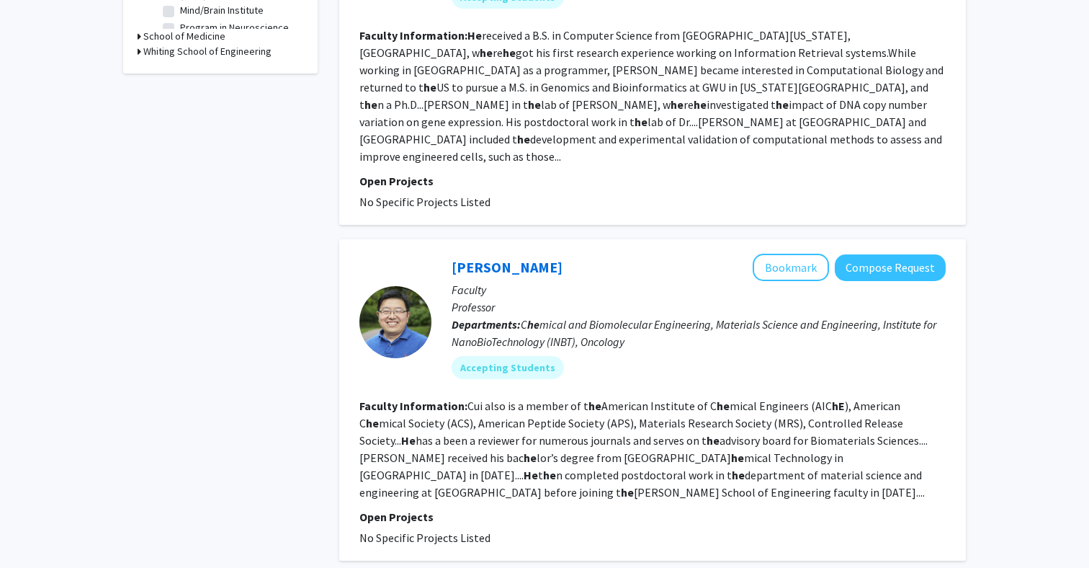
click at [520, 298] on p "Professor" at bounding box center [699, 306] width 494 height 17
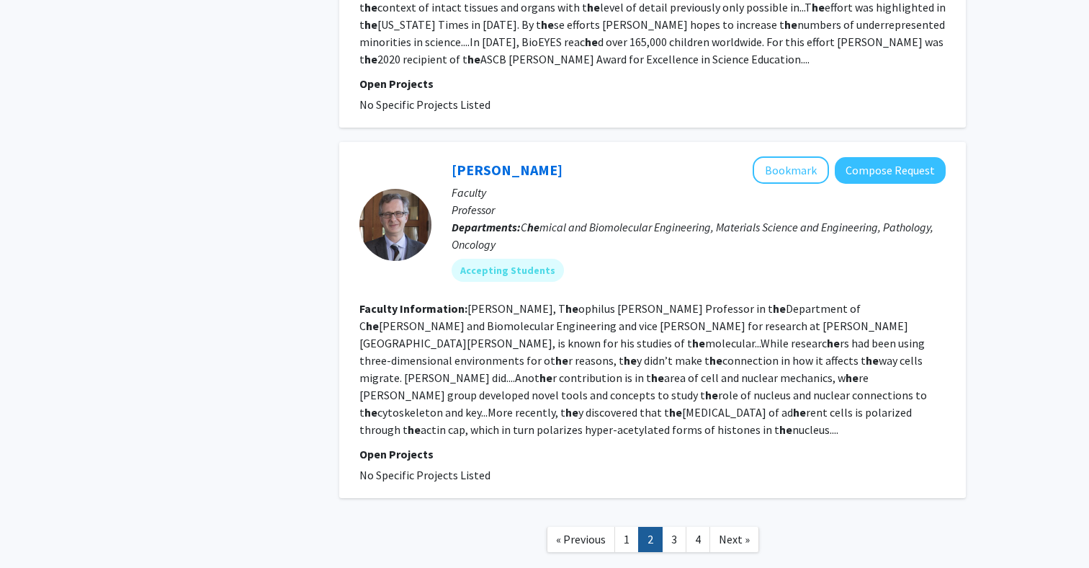
scroll to position [3009, 0]
click at [669, 525] on link "3" at bounding box center [674, 537] width 24 height 25
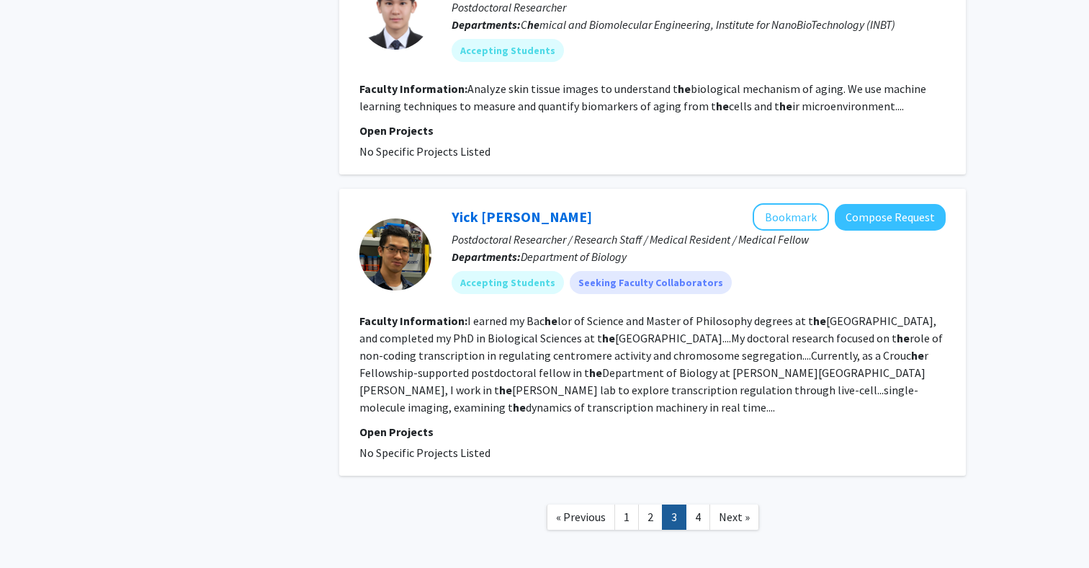
scroll to position [3060, 0]
click at [720, 510] on span "Next »" at bounding box center [734, 517] width 31 height 14
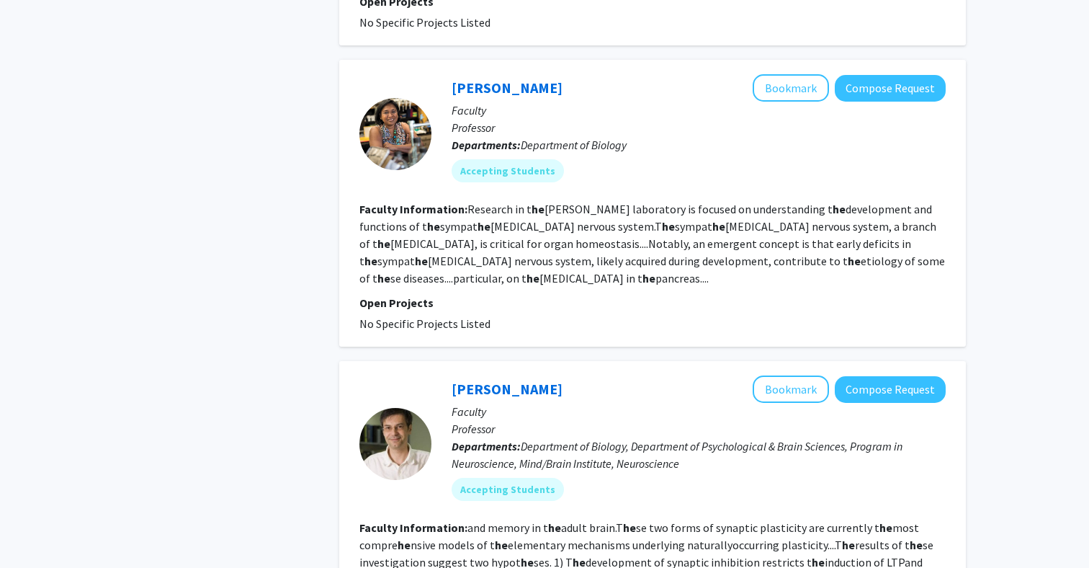
scroll to position [1620, 0]
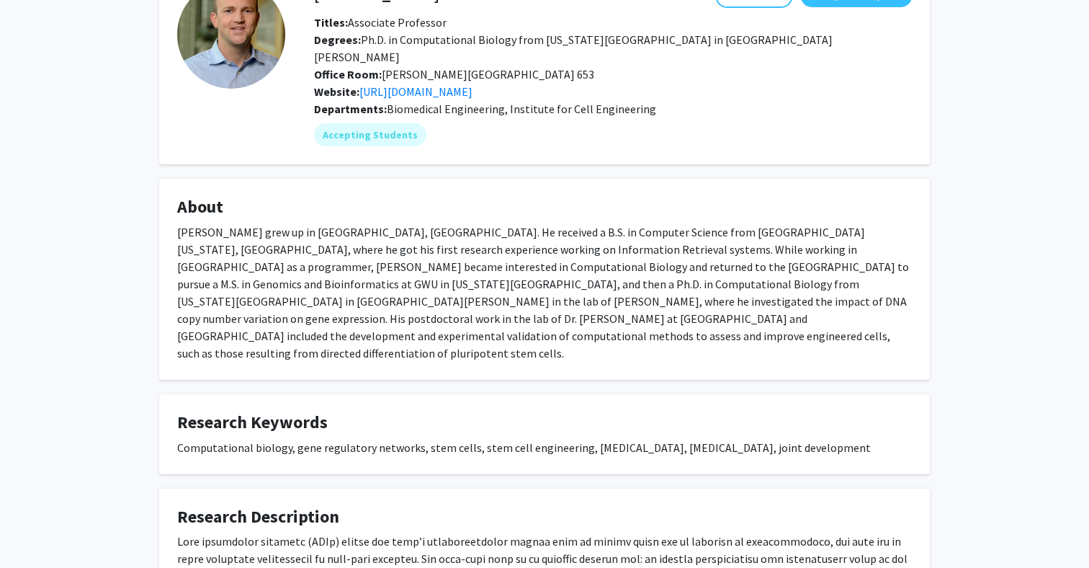
scroll to position [19, 0]
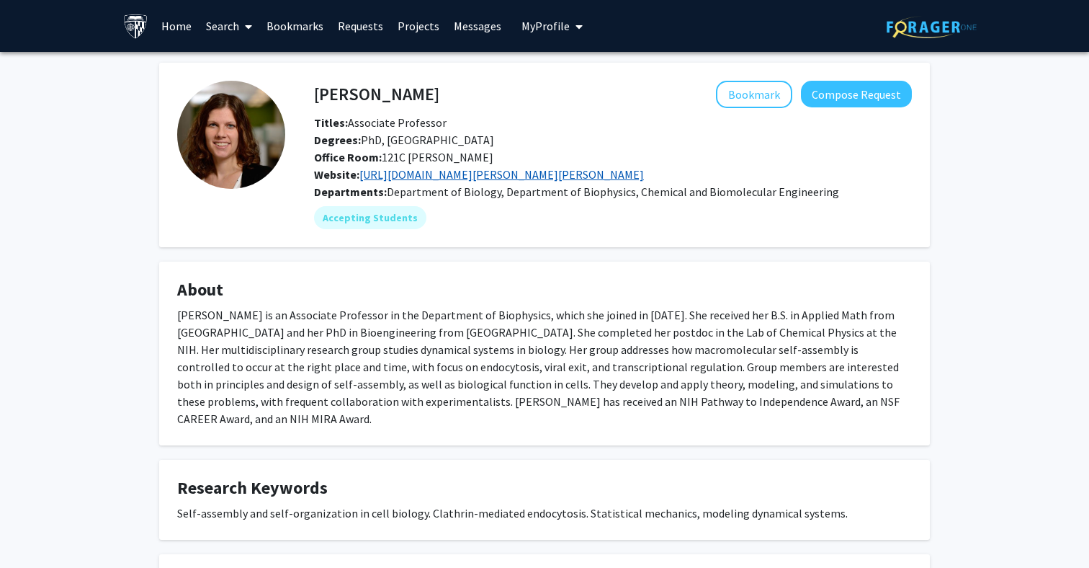
click at [468, 181] on link "https://sites.krieger.jhu.edu/johnson-lab/" at bounding box center [501, 174] width 285 height 14
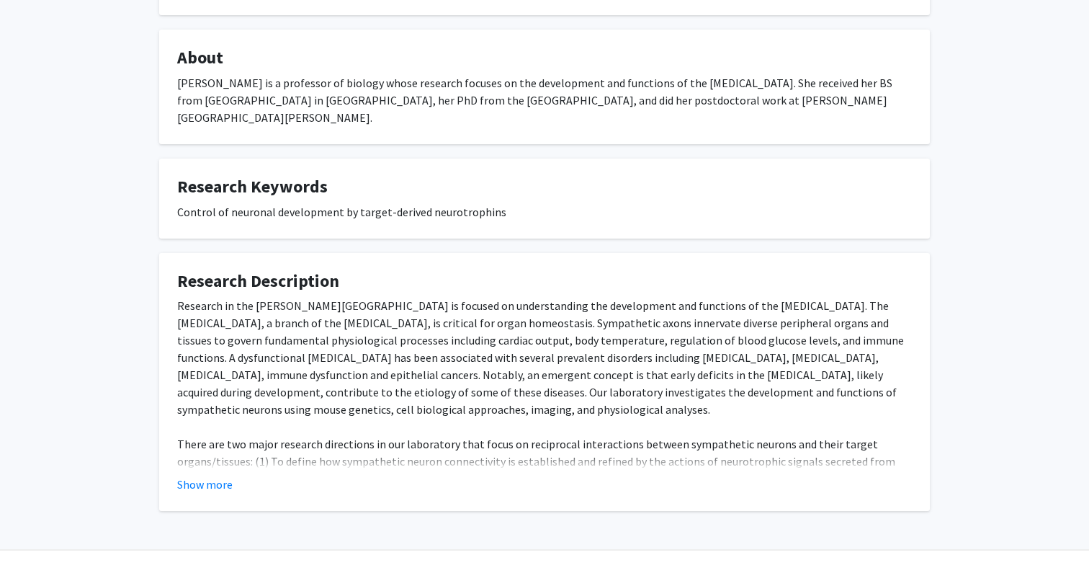
scroll to position [249, 0]
